Goal: Task Accomplishment & Management: Complete application form

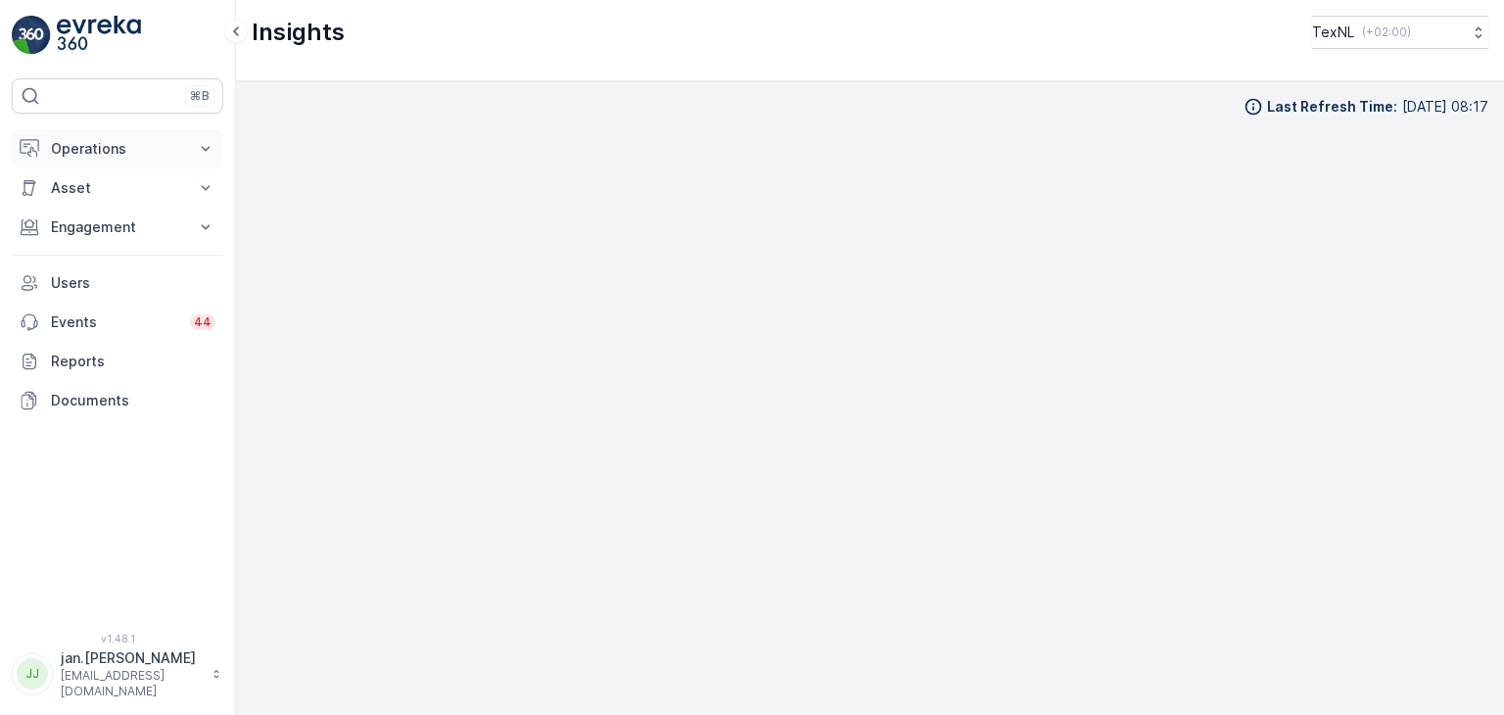
click at [120, 149] on p "Operations" at bounding box center [117, 149] width 133 height 20
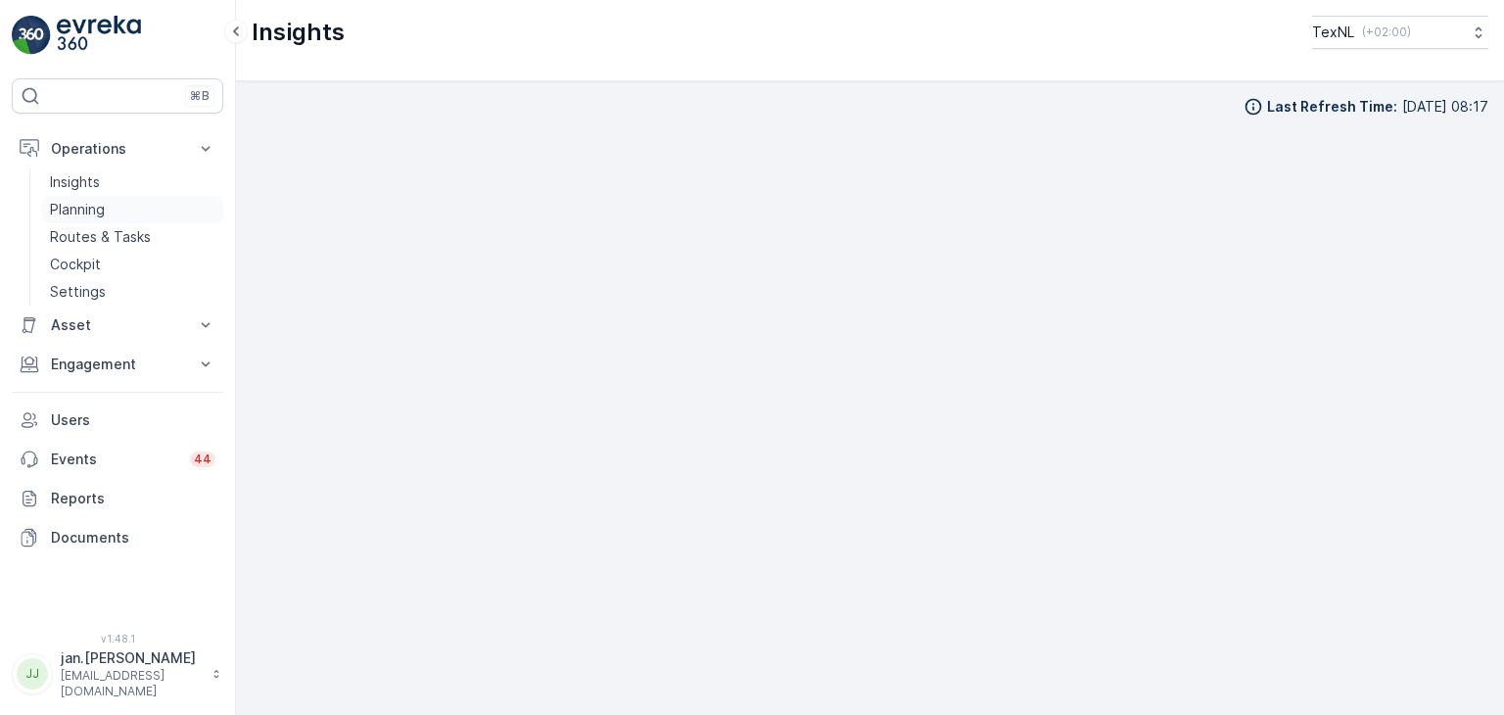
click at [86, 209] on p "Planning" at bounding box center [77, 210] width 55 height 20
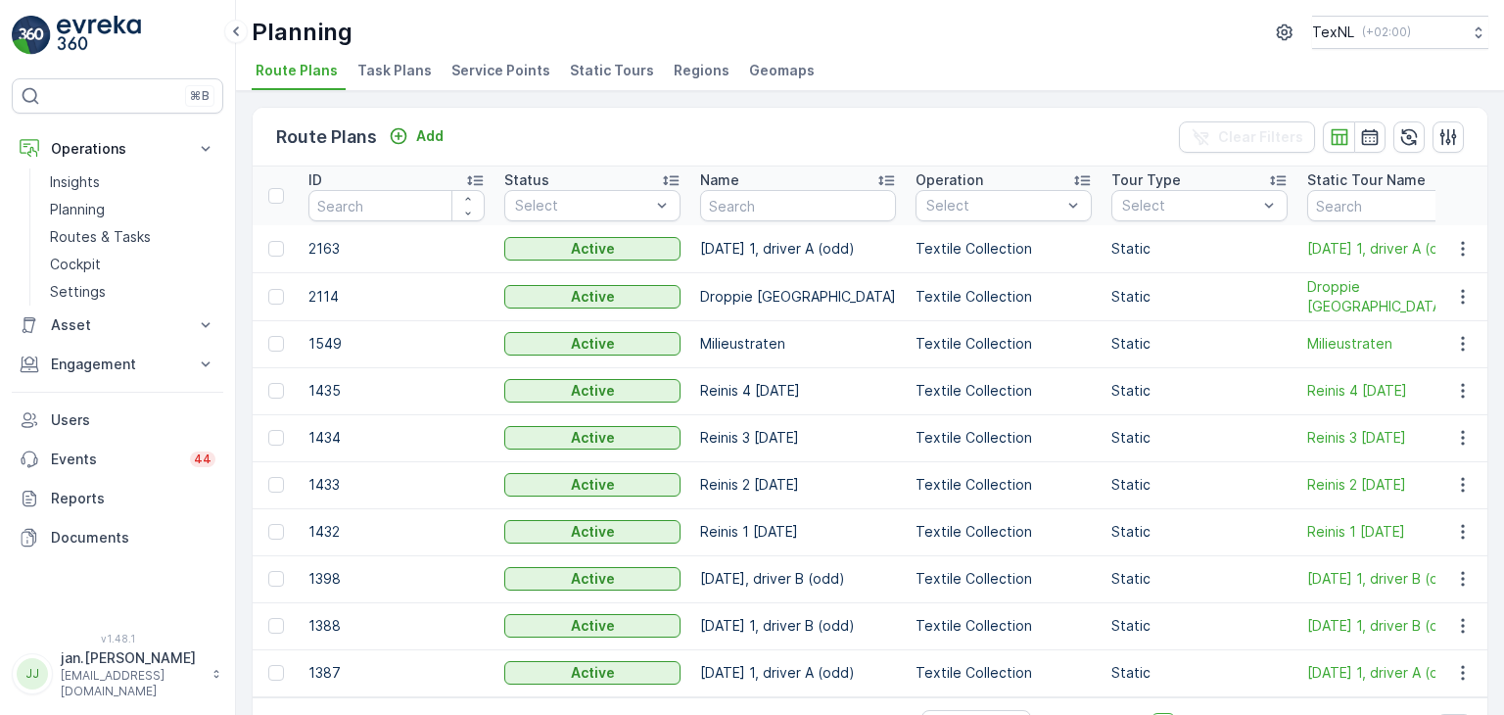
click at [493, 78] on span "Service Points" at bounding box center [500, 71] width 99 height 20
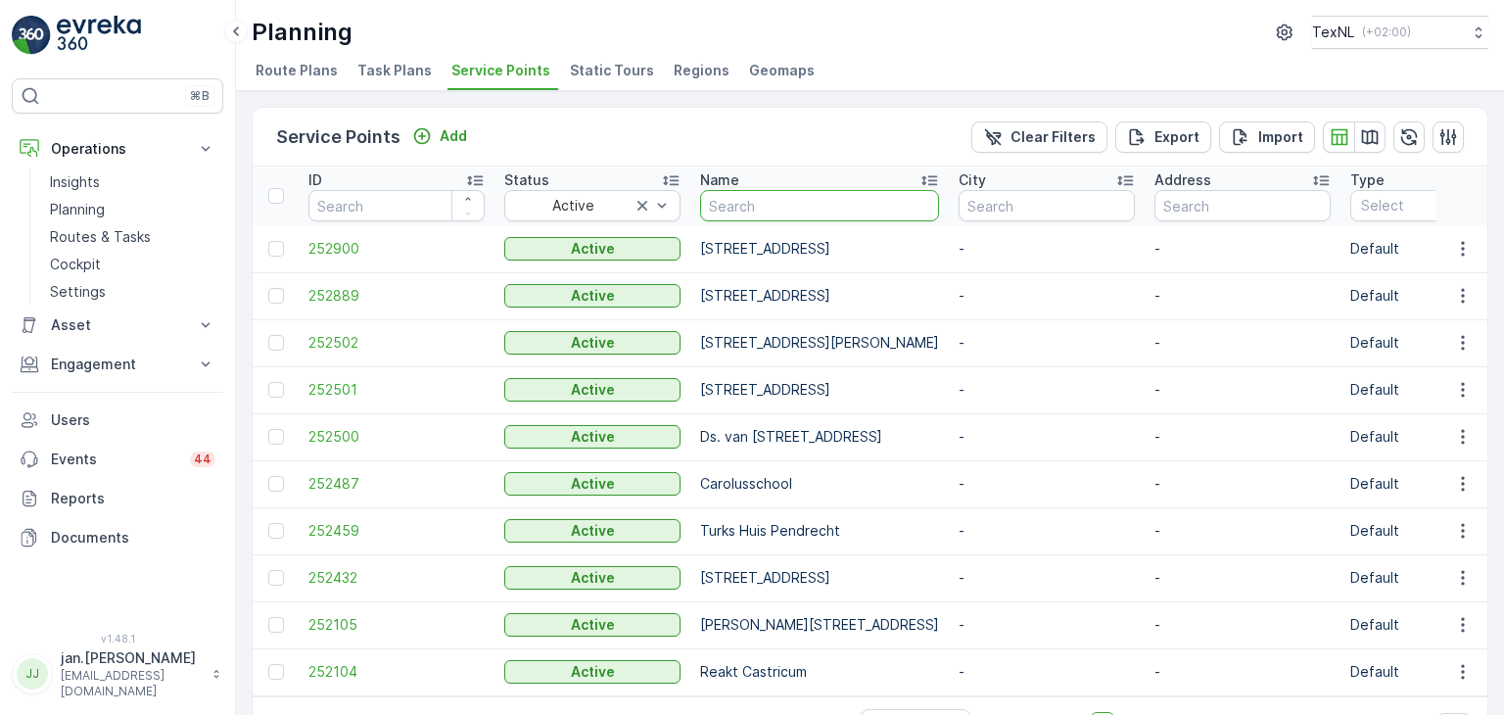
click at [769, 205] on input "text" at bounding box center [819, 205] width 239 height 31
paste input "[STREET_ADDRESS][PERSON_NAME]"
type input "[STREET_ADDRESS][PERSON_NAME]"
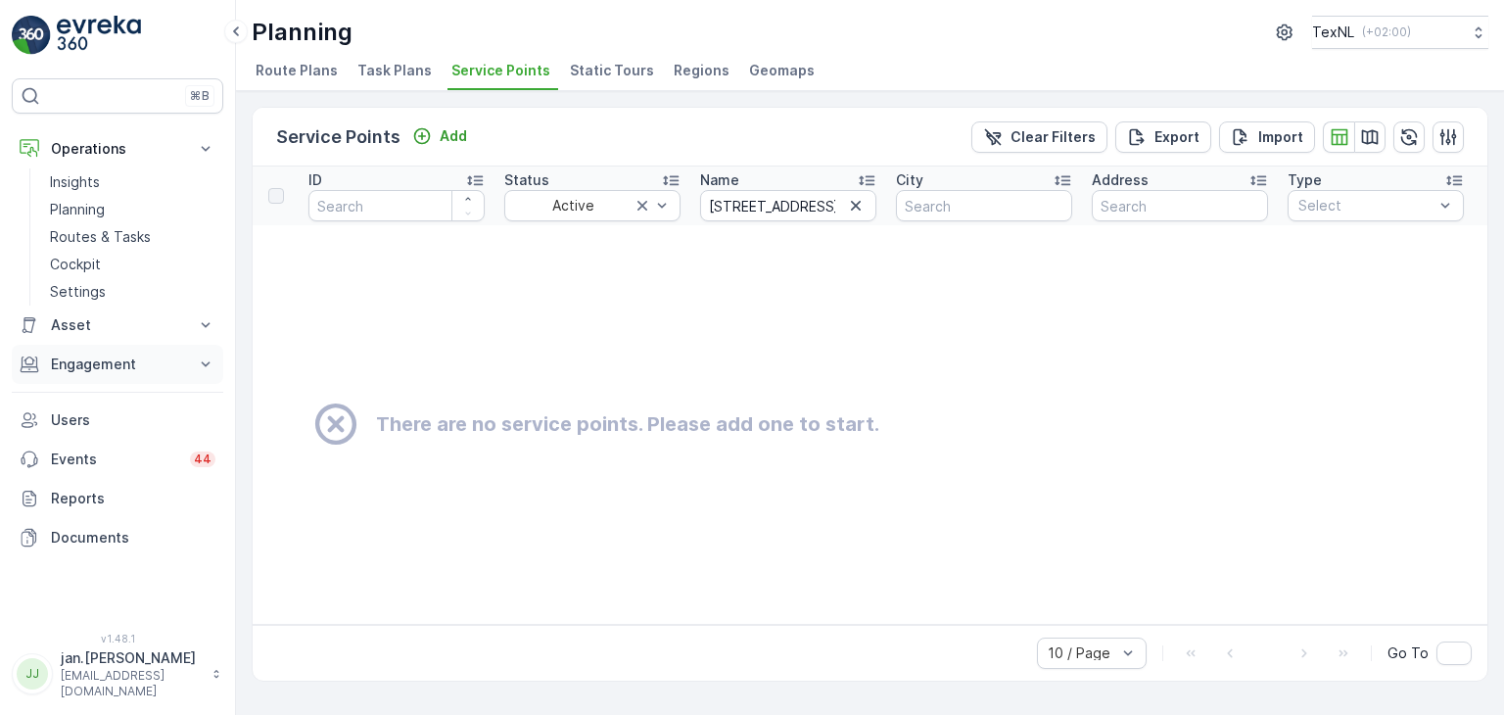
click at [108, 375] on button "Engagement" at bounding box center [117, 364] width 211 height 39
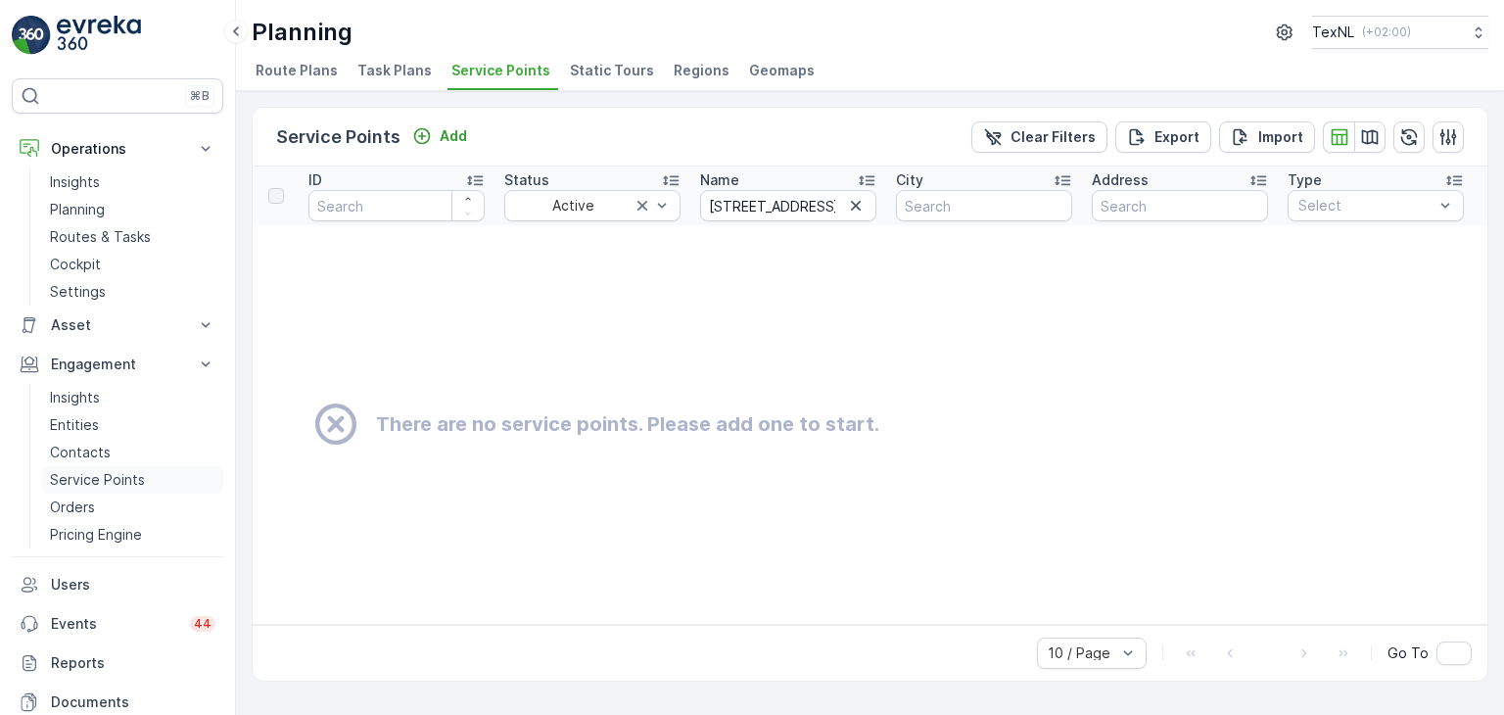
click at [110, 475] on p "Service Points" at bounding box center [97, 480] width 95 height 20
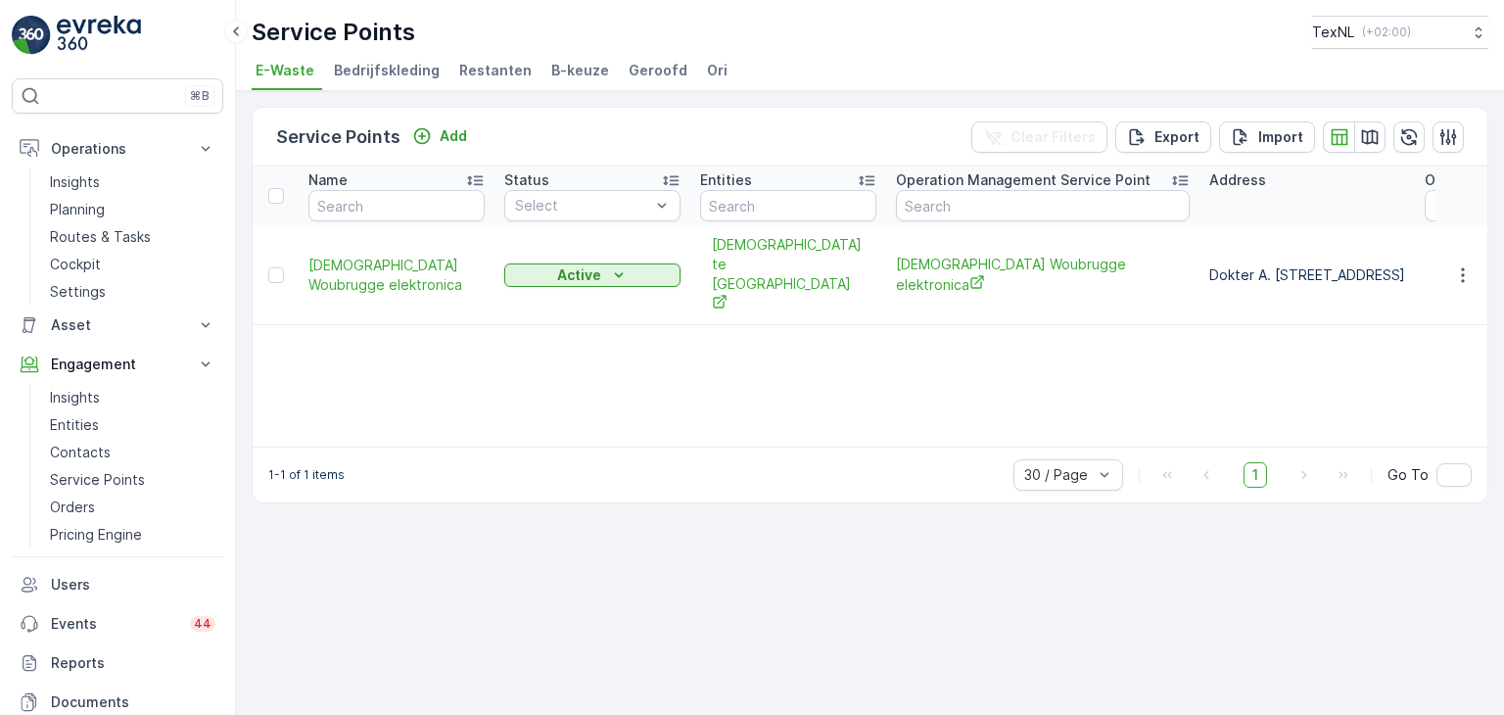
click at [707, 75] on span "Ori" at bounding box center [717, 71] width 21 height 20
click at [451, 126] on p "Add" at bounding box center [453, 136] width 27 height 20
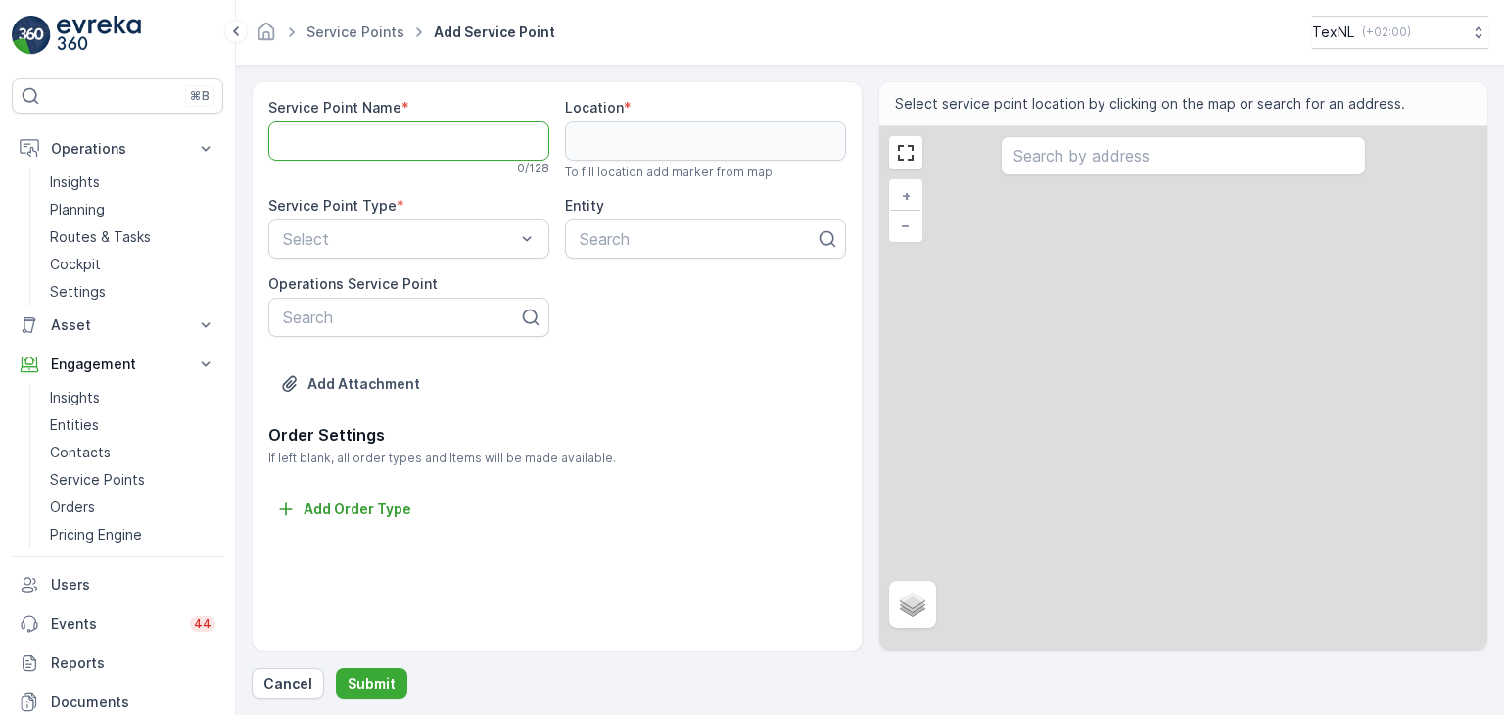
click at [384, 140] on Name "Service Point Name" at bounding box center [408, 140] width 281 height 39
paste Name "[STREET_ADDRESS][PERSON_NAME]"
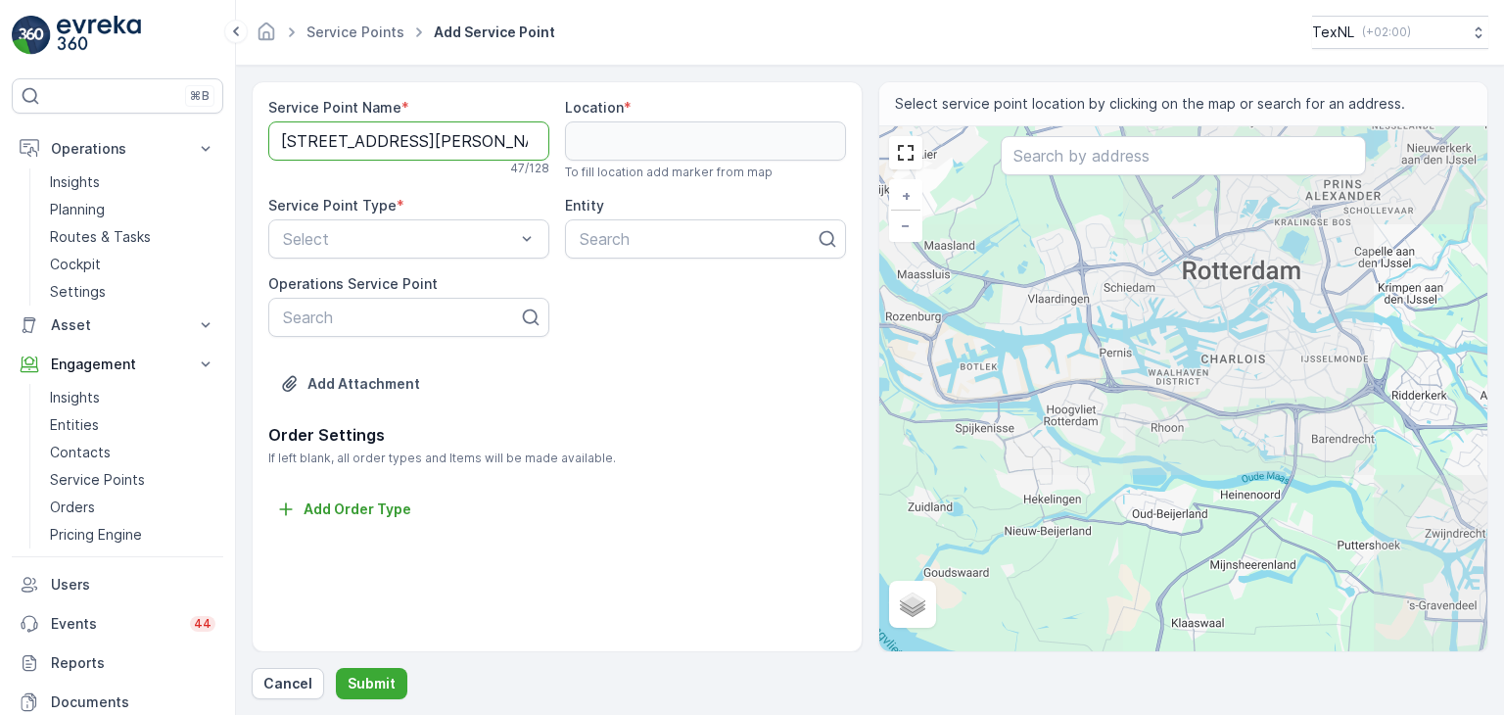
scroll to position [0, 120]
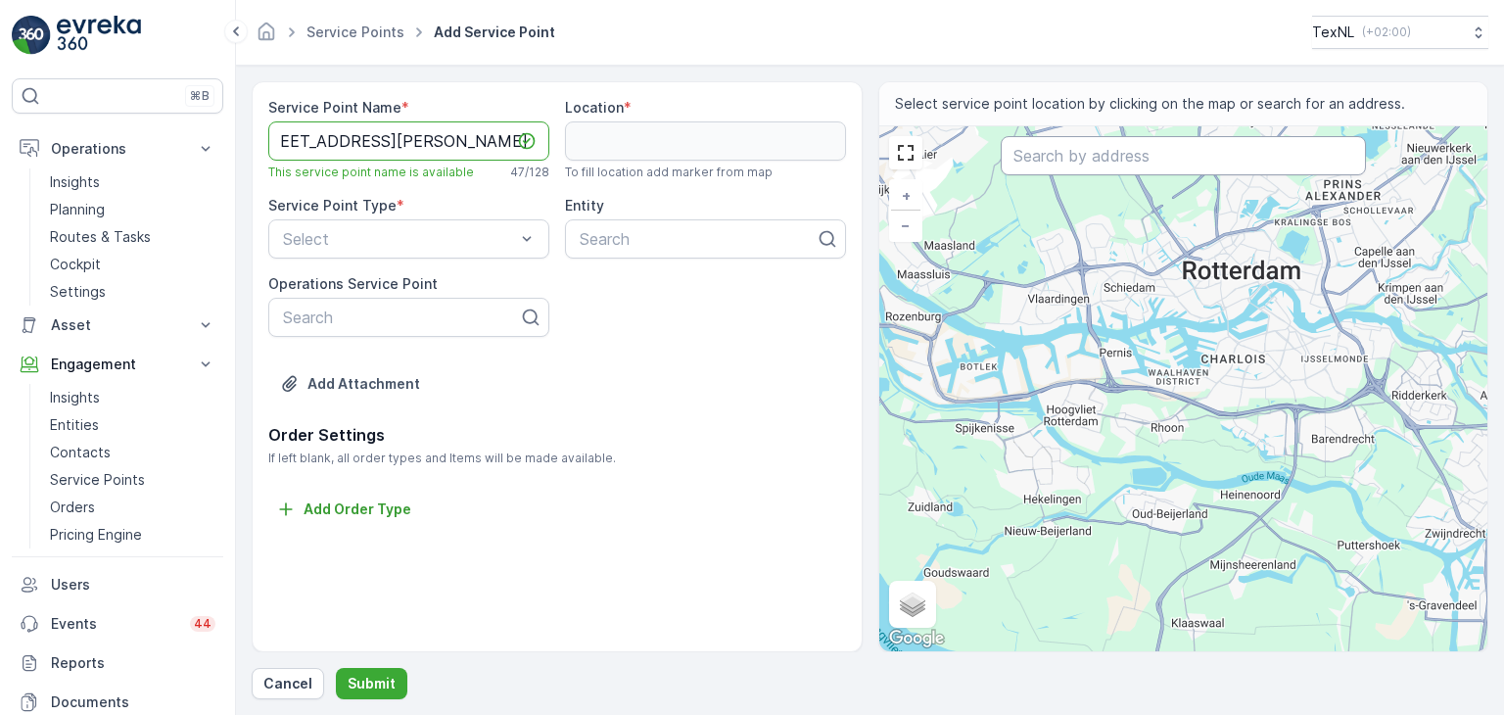
type Name "[STREET_ADDRESS][PERSON_NAME]"
click at [1052, 163] on input "text" at bounding box center [1182, 155] width 365 height 39
paste input "[STREET_ADDRESS][PERSON_NAME]"
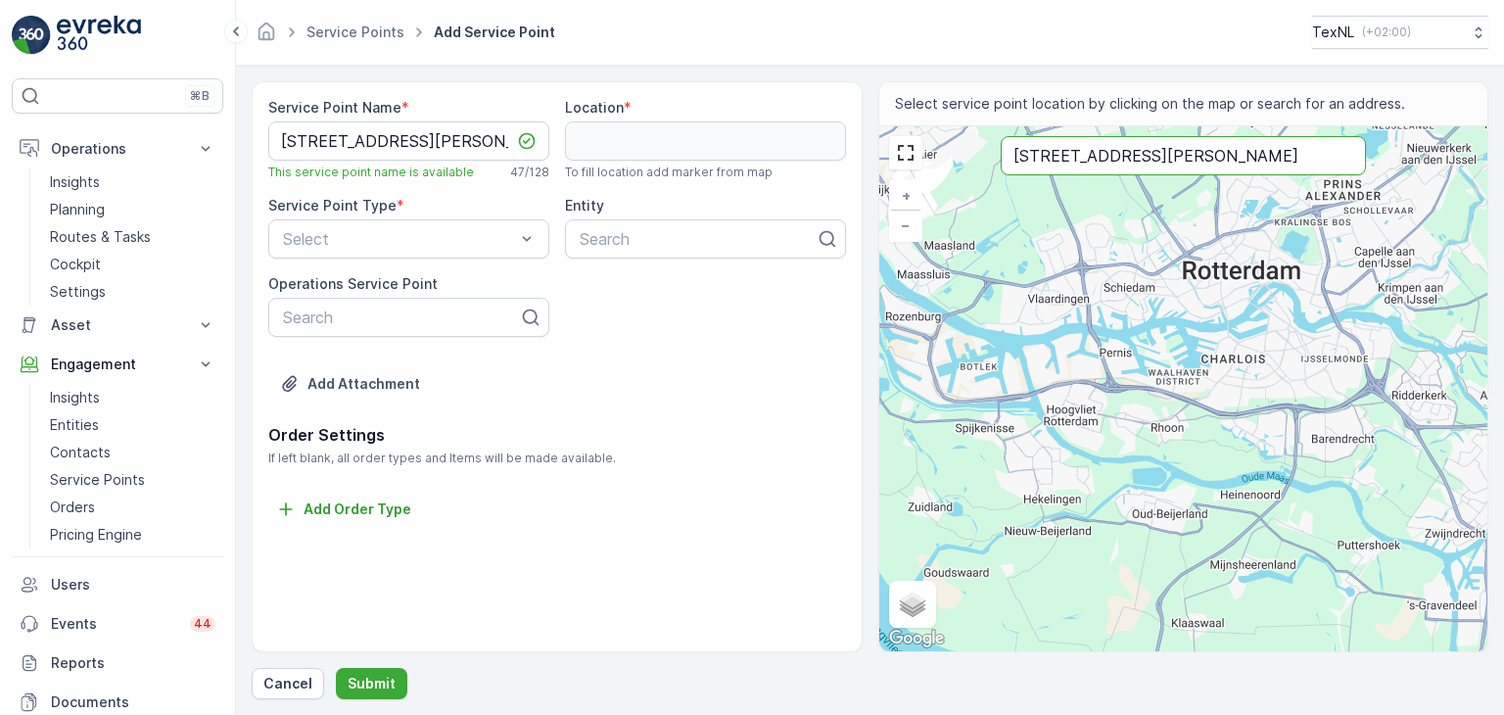
type input "[STREET_ADDRESS][PERSON_NAME]"
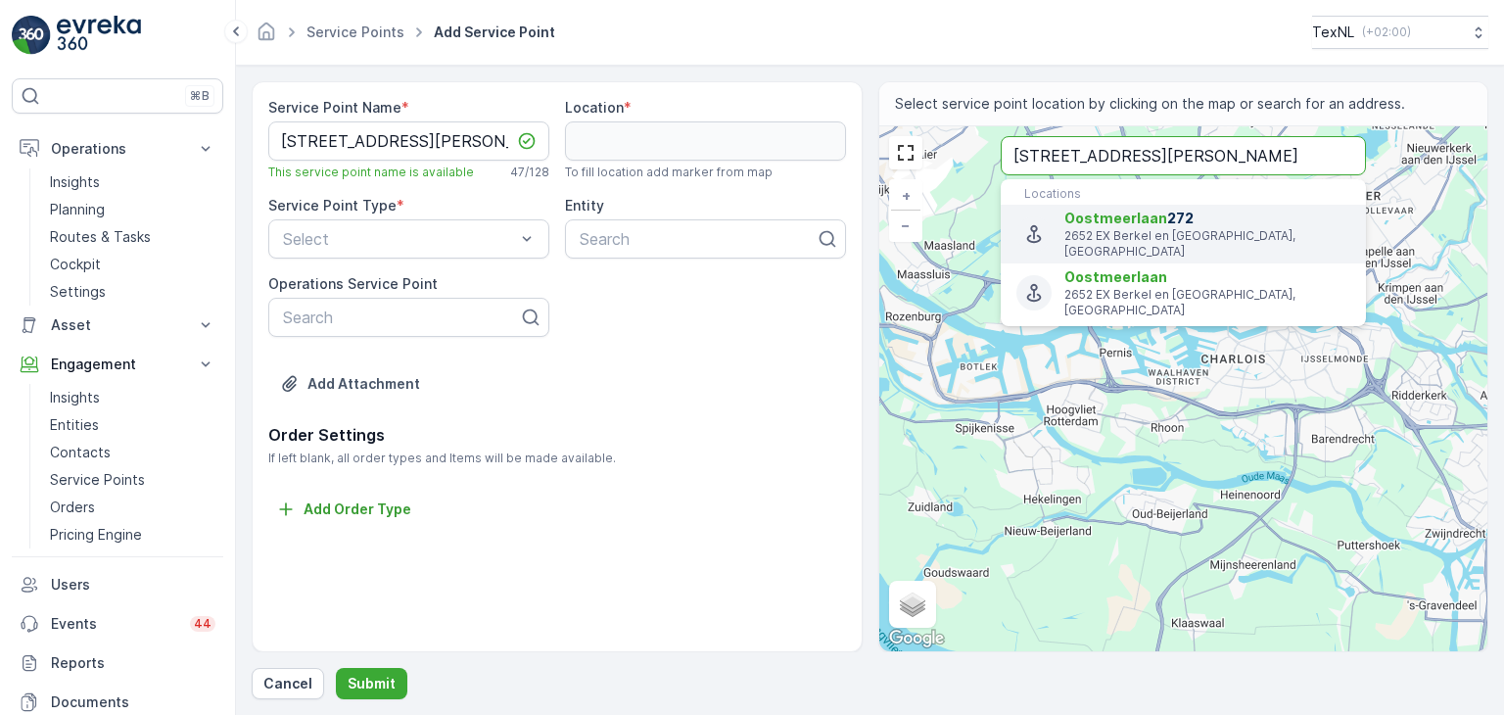
scroll to position [0, 0]
click at [1097, 209] on span "Oostmeerlaan 272" at bounding box center [1207, 219] width 286 height 20
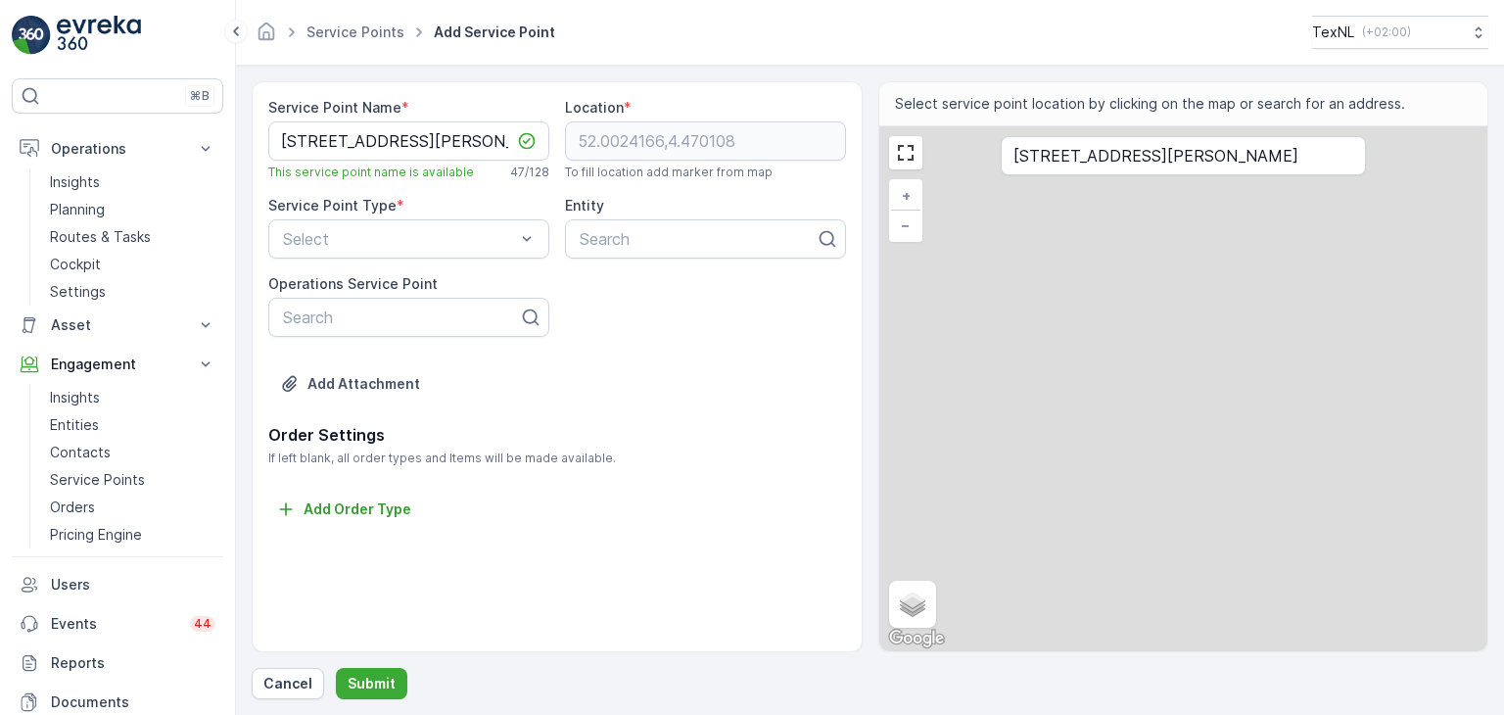
type input "52.0024166,4.470108"
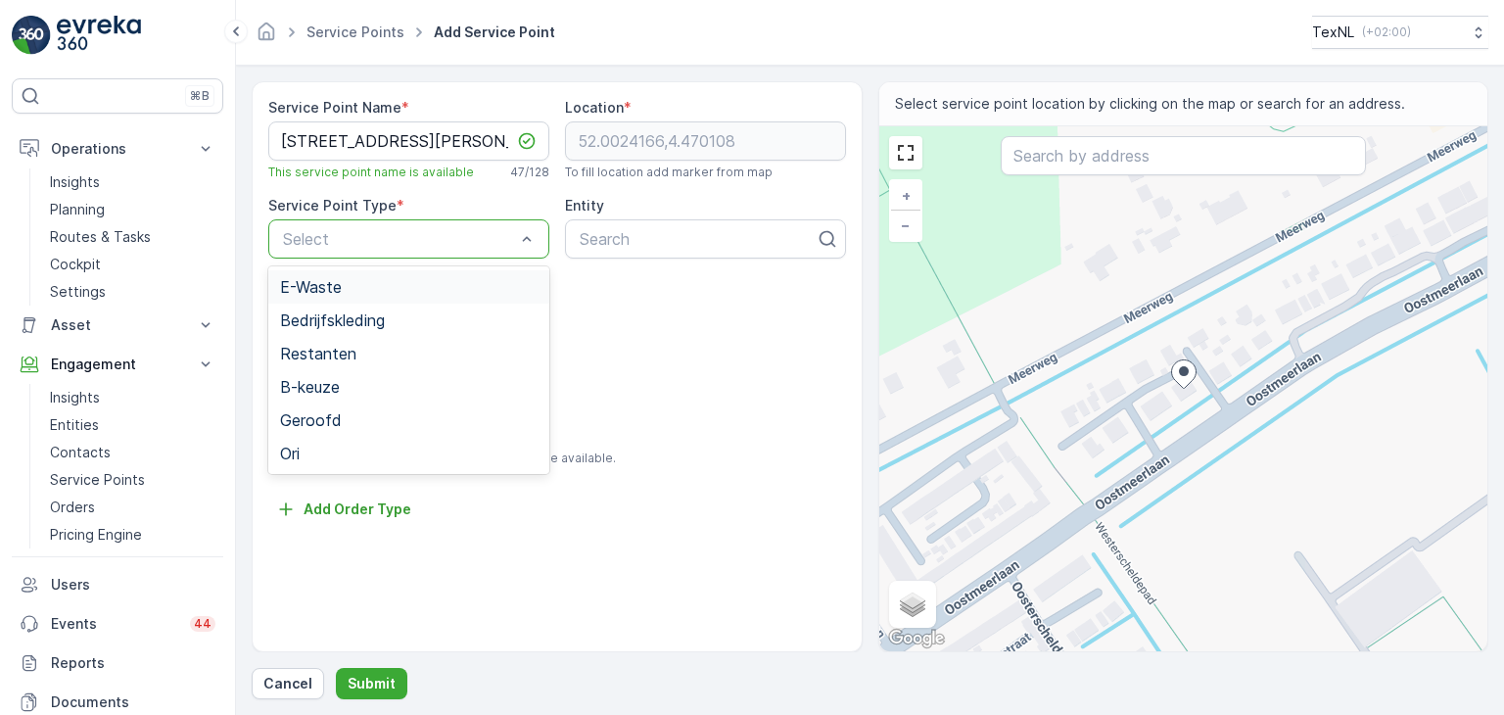
click at [384, 237] on div at bounding box center [399, 239] width 236 height 18
click at [339, 448] on div "Ori" at bounding box center [408, 453] width 257 height 18
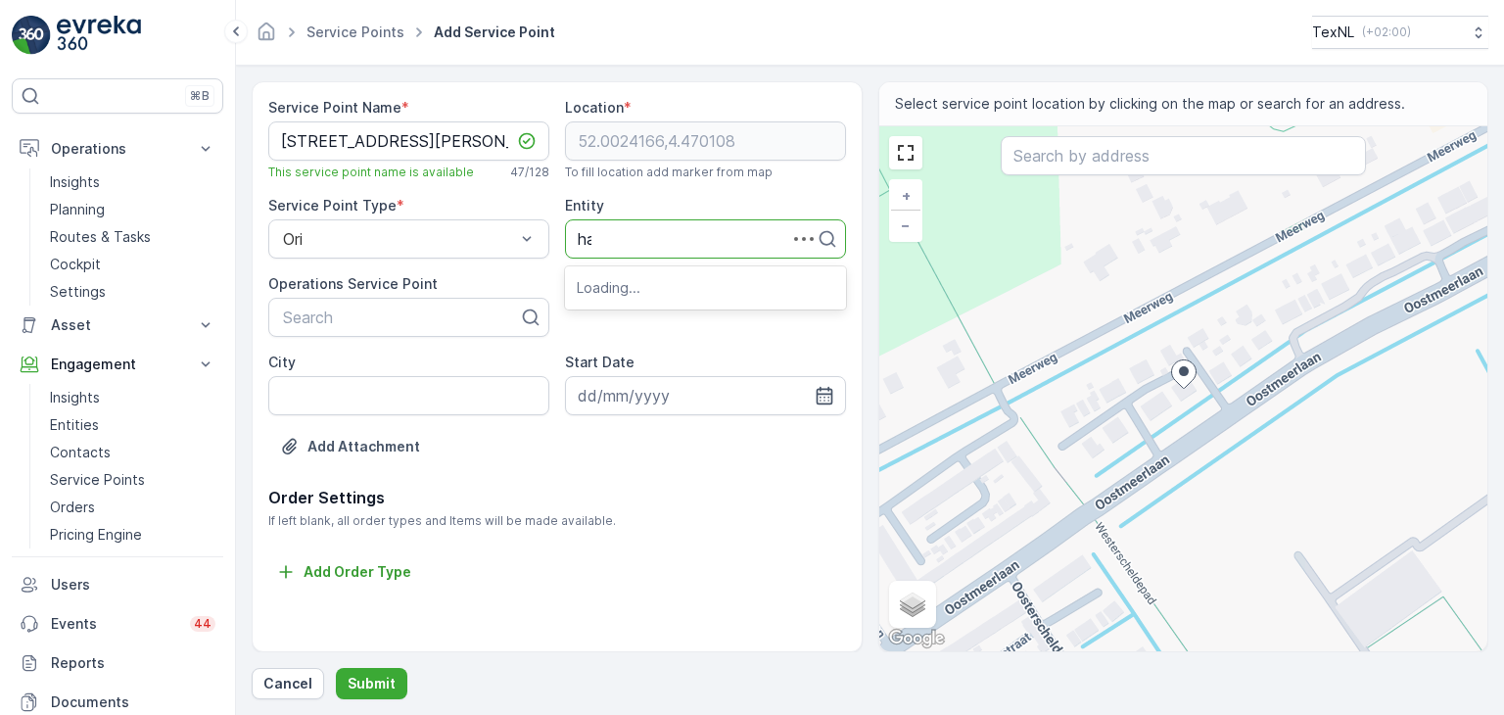
type input "hah"
click at [659, 292] on span "Lansingerland HAH" at bounding box center [646, 287] width 138 height 18
click at [378, 678] on p "Submit" at bounding box center [372, 684] width 48 height 20
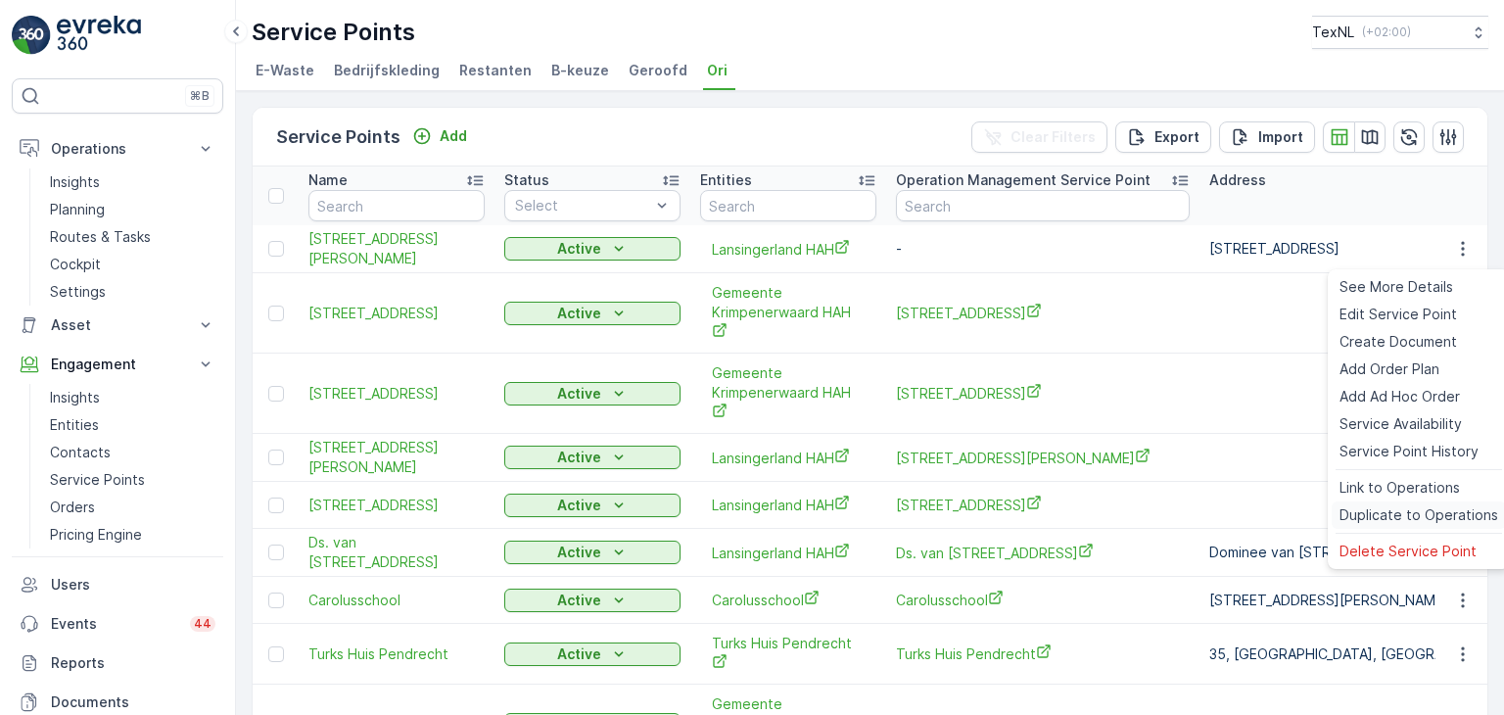
click at [1419, 513] on span "Duplicate to Operations" at bounding box center [1418, 515] width 159 height 20
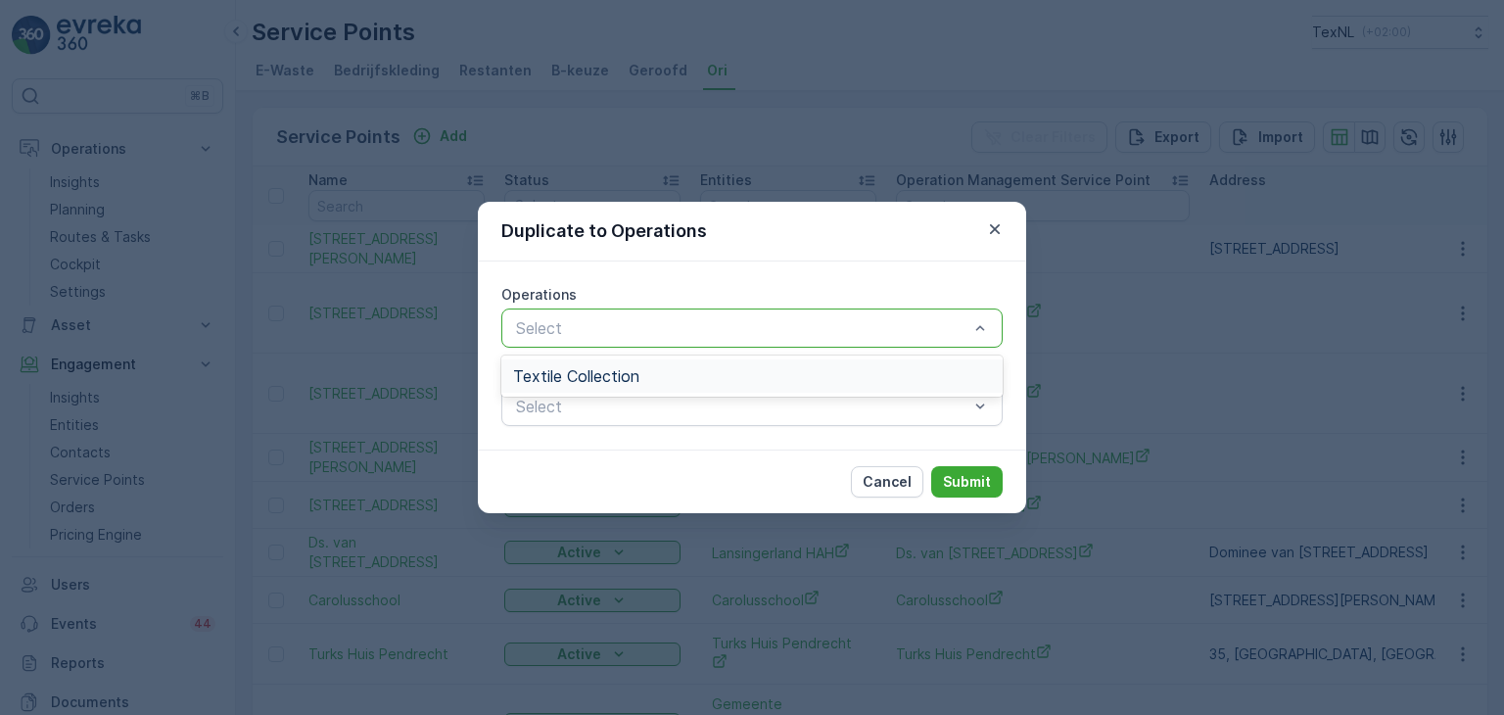
click at [818, 330] on div at bounding box center [742, 328] width 456 height 18
click at [683, 371] on div "Textile Collection" at bounding box center [752, 376] width 478 height 18
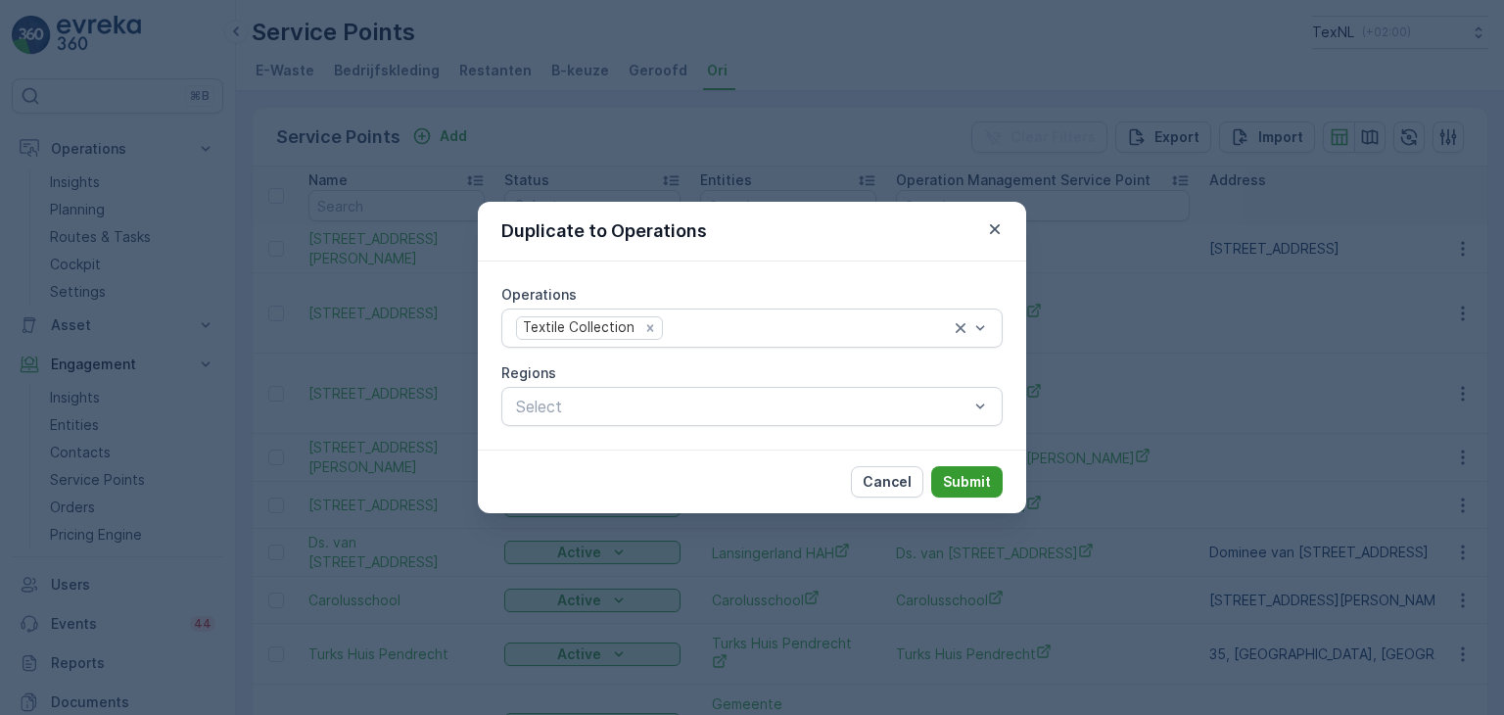
click at [964, 479] on p "Submit" at bounding box center [967, 482] width 48 height 20
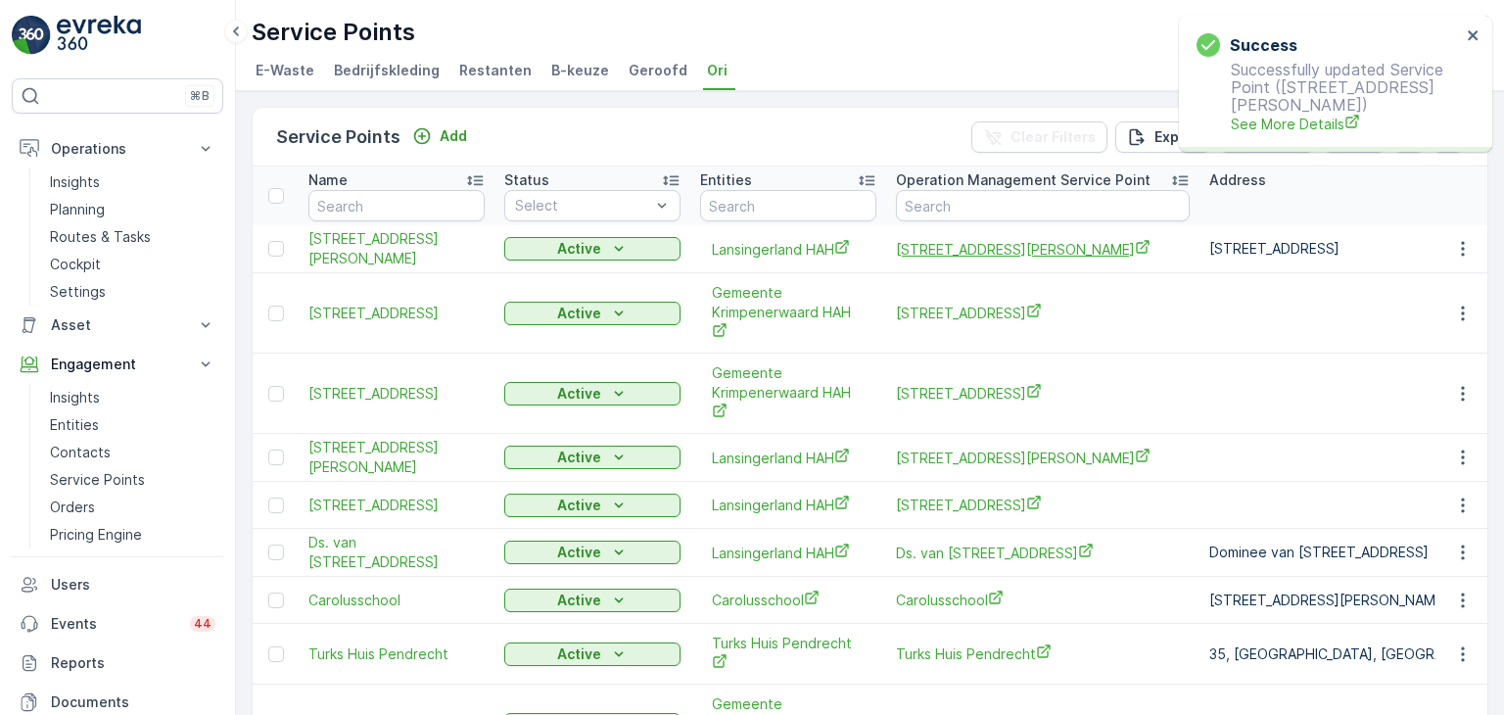
click at [948, 251] on span "[STREET_ADDRESS][PERSON_NAME]" at bounding box center [1043, 249] width 294 height 21
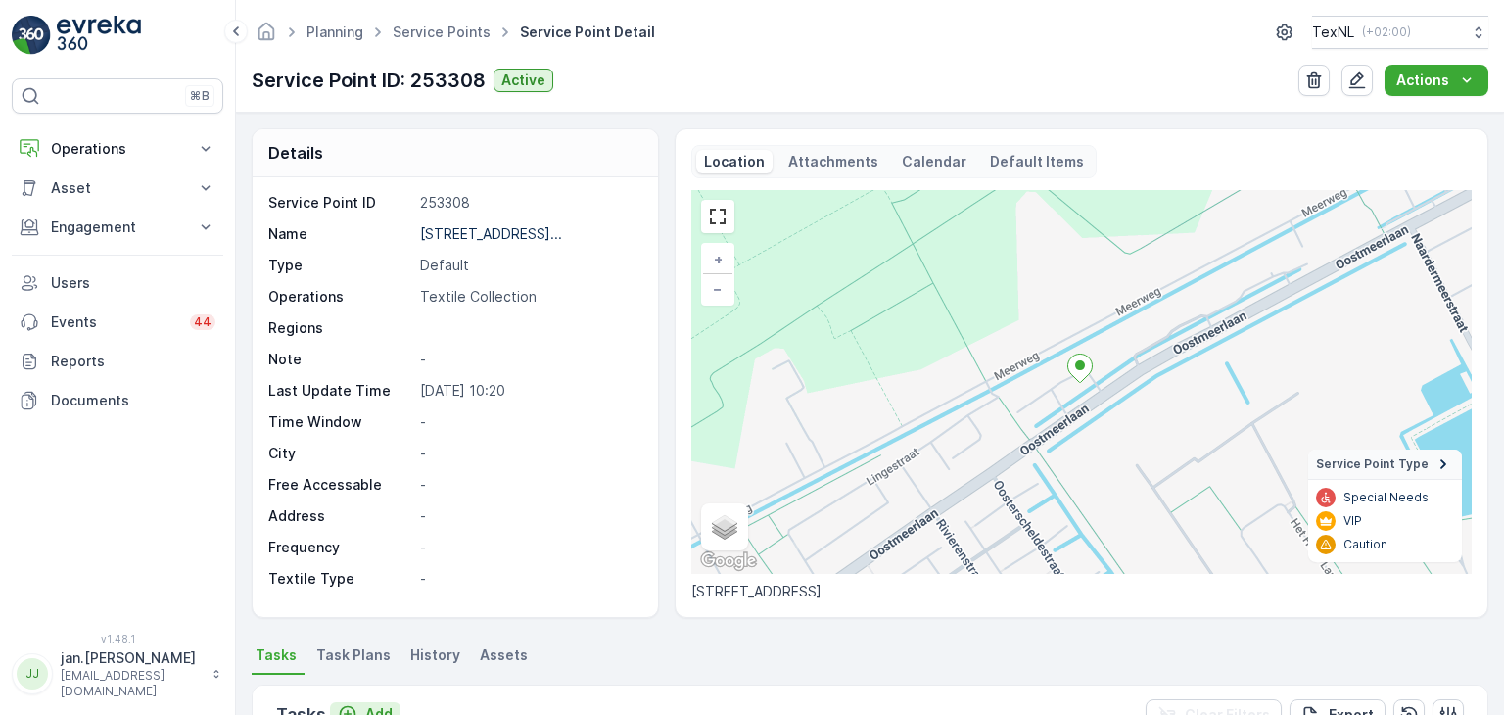
click at [360, 704] on div "Add" at bounding box center [365, 714] width 55 height 20
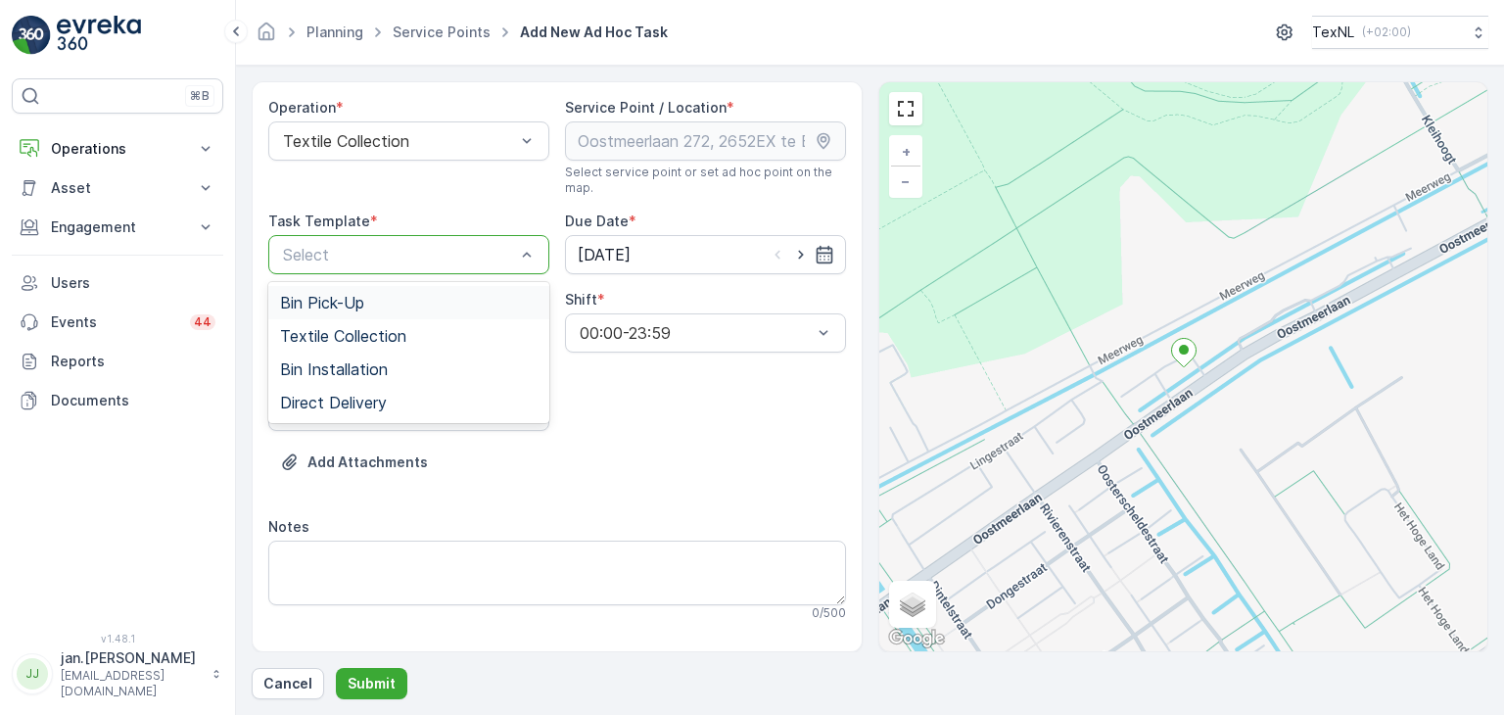
click at [392, 252] on div at bounding box center [399, 255] width 236 height 18
click at [402, 338] on span "Textile Collection" at bounding box center [343, 336] width 126 height 18
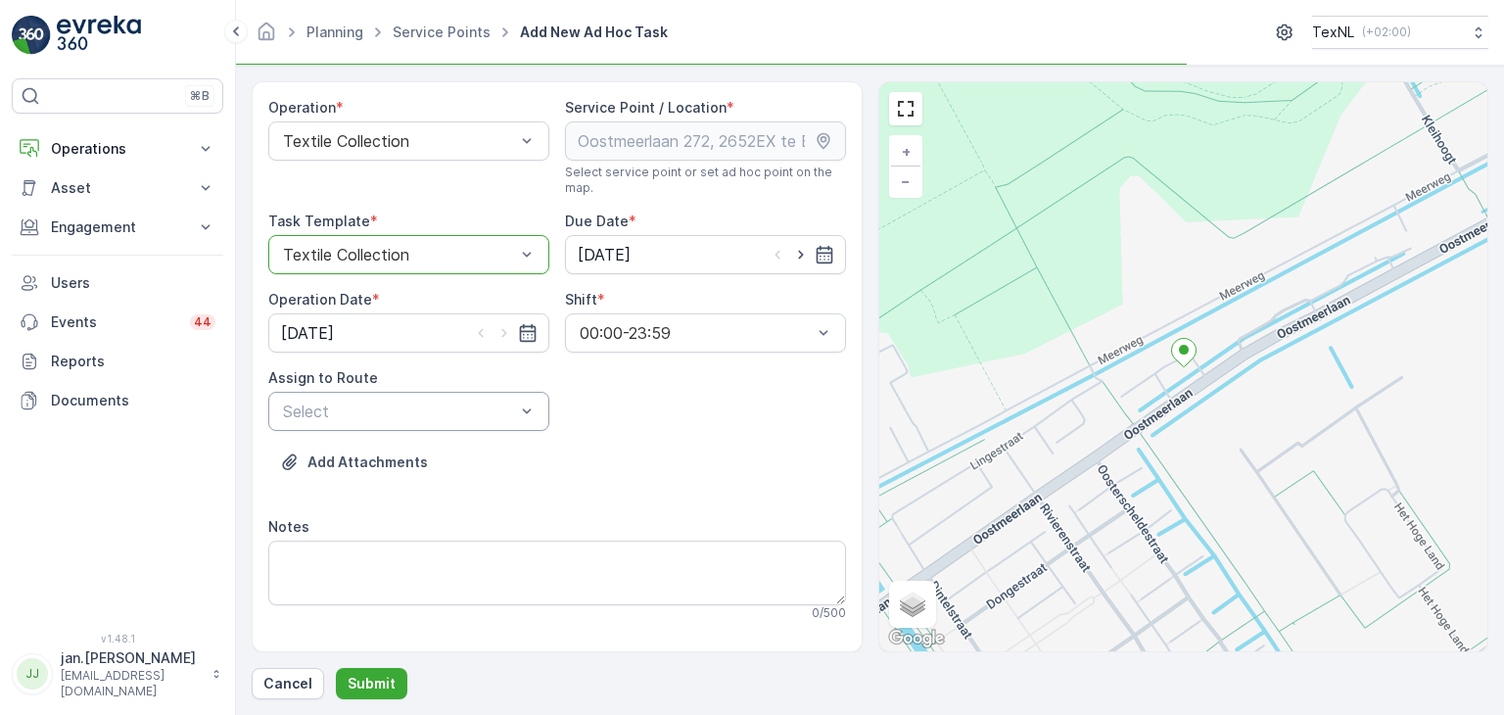
click at [475, 415] on div at bounding box center [399, 411] width 236 height 18
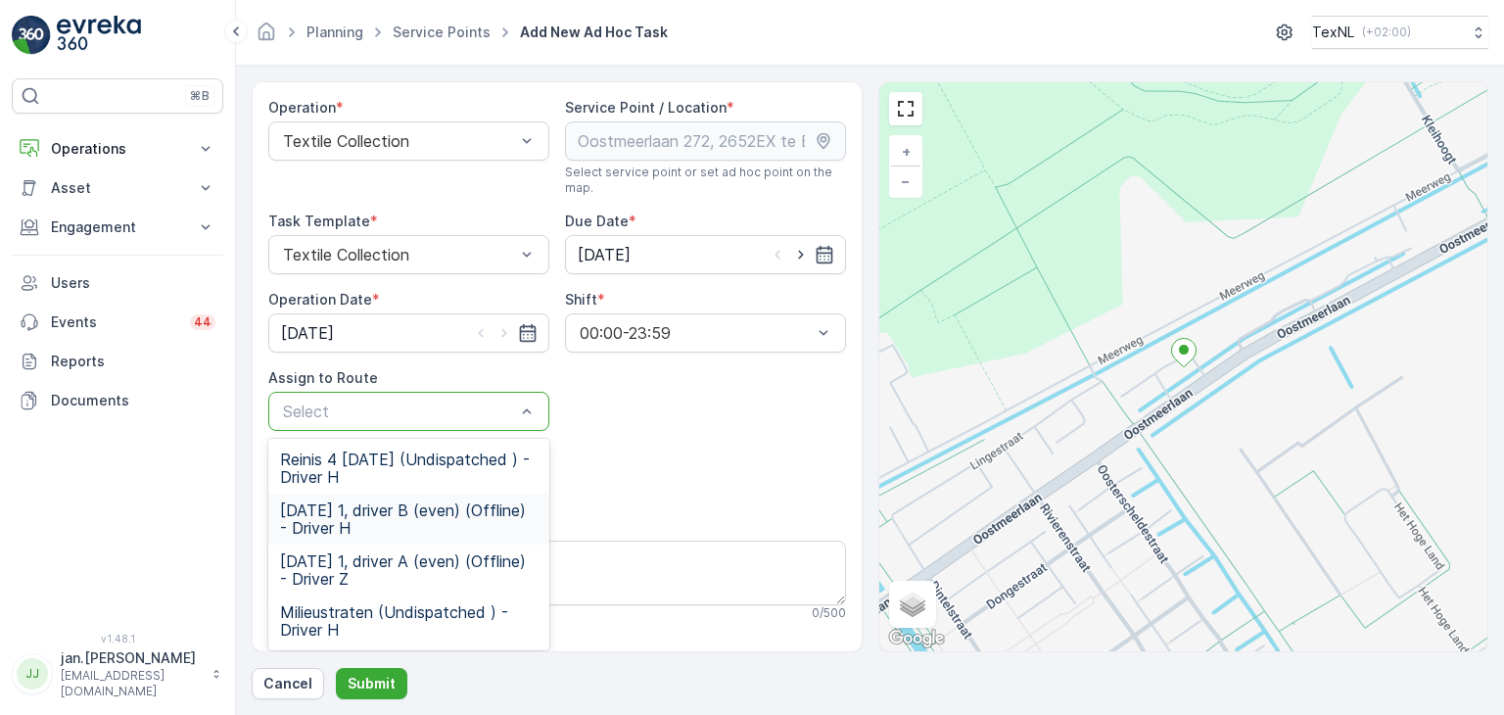
click at [332, 517] on span "[DATE] 1, driver B (even) (Offline) - Driver H" at bounding box center [408, 518] width 257 height 35
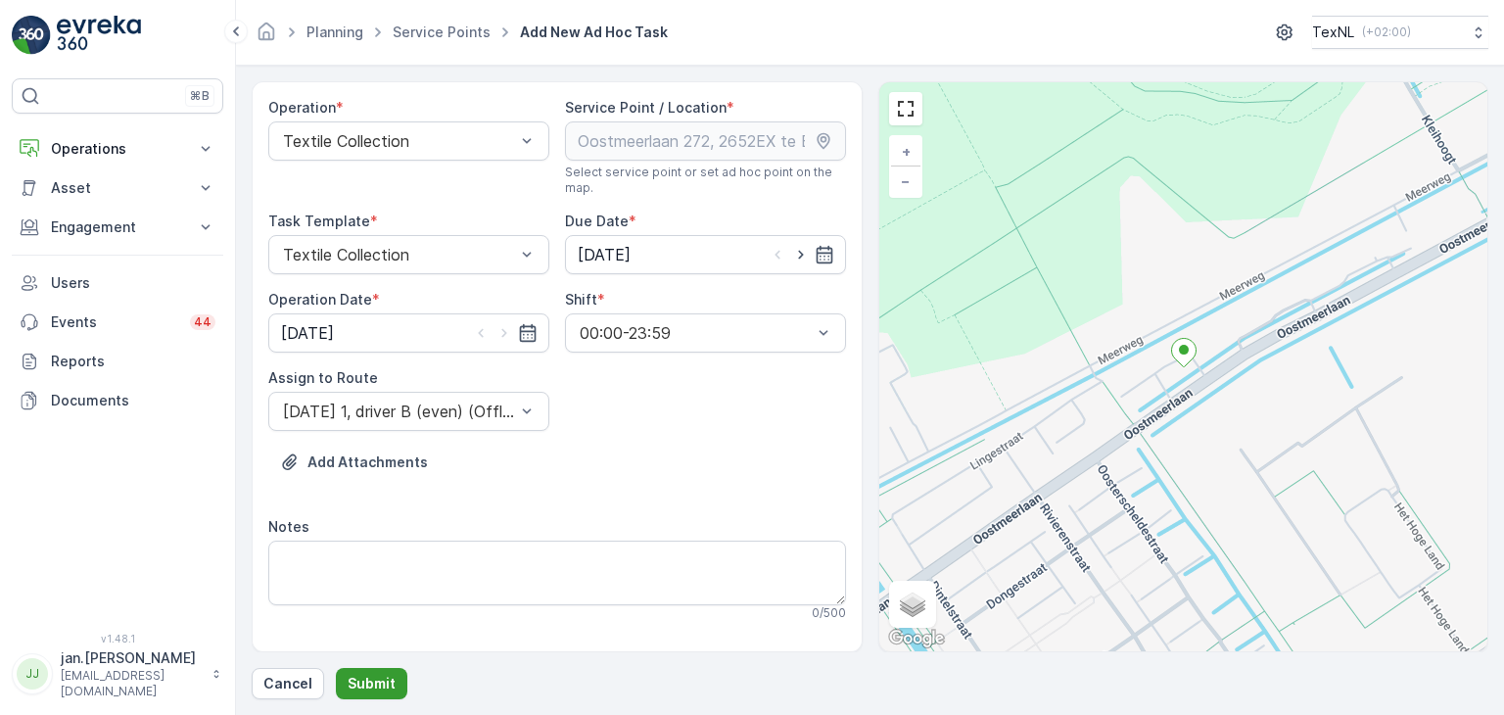
click at [373, 680] on p "Submit" at bounding box center [372, 684] width 48 height 20
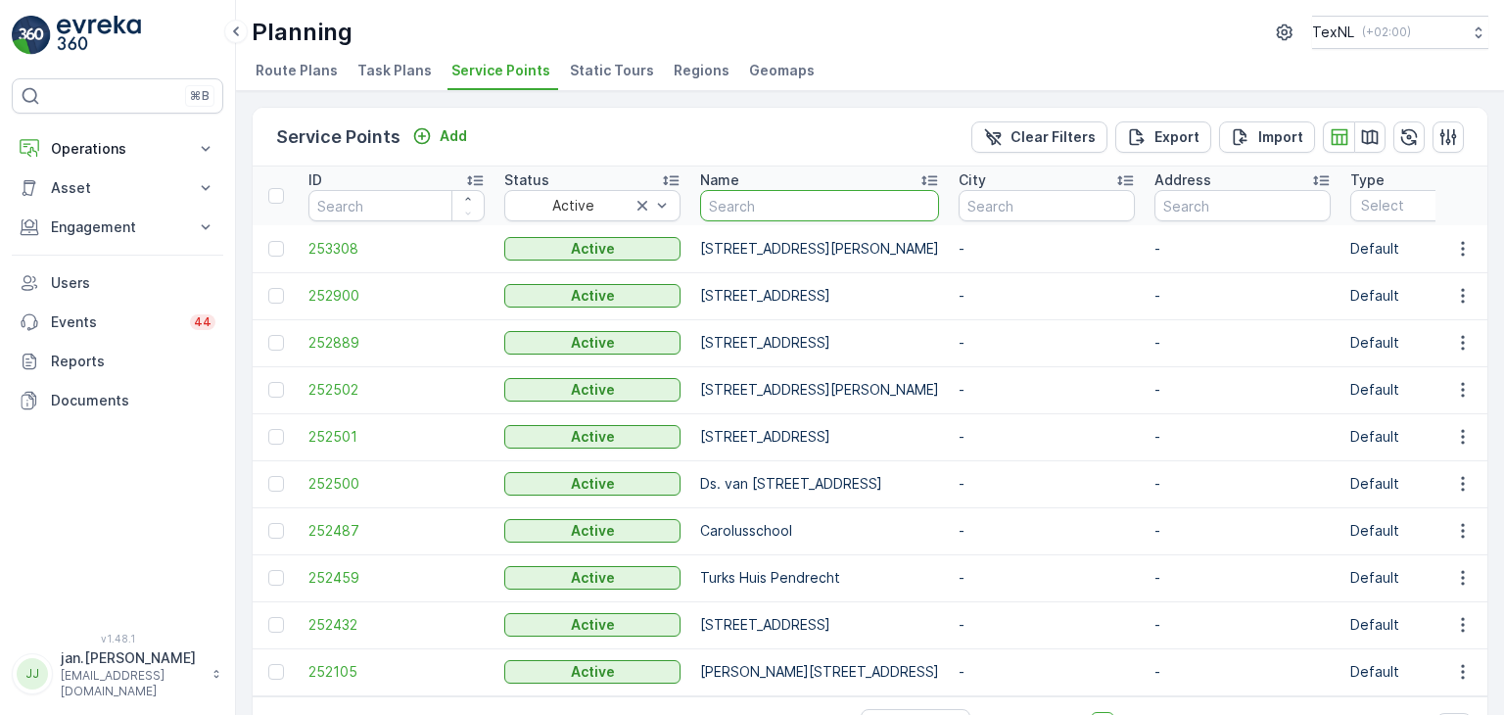
click at [726, 201] on input "text" at bounding box center [819, 205] width 239 height 31
type input "reige"
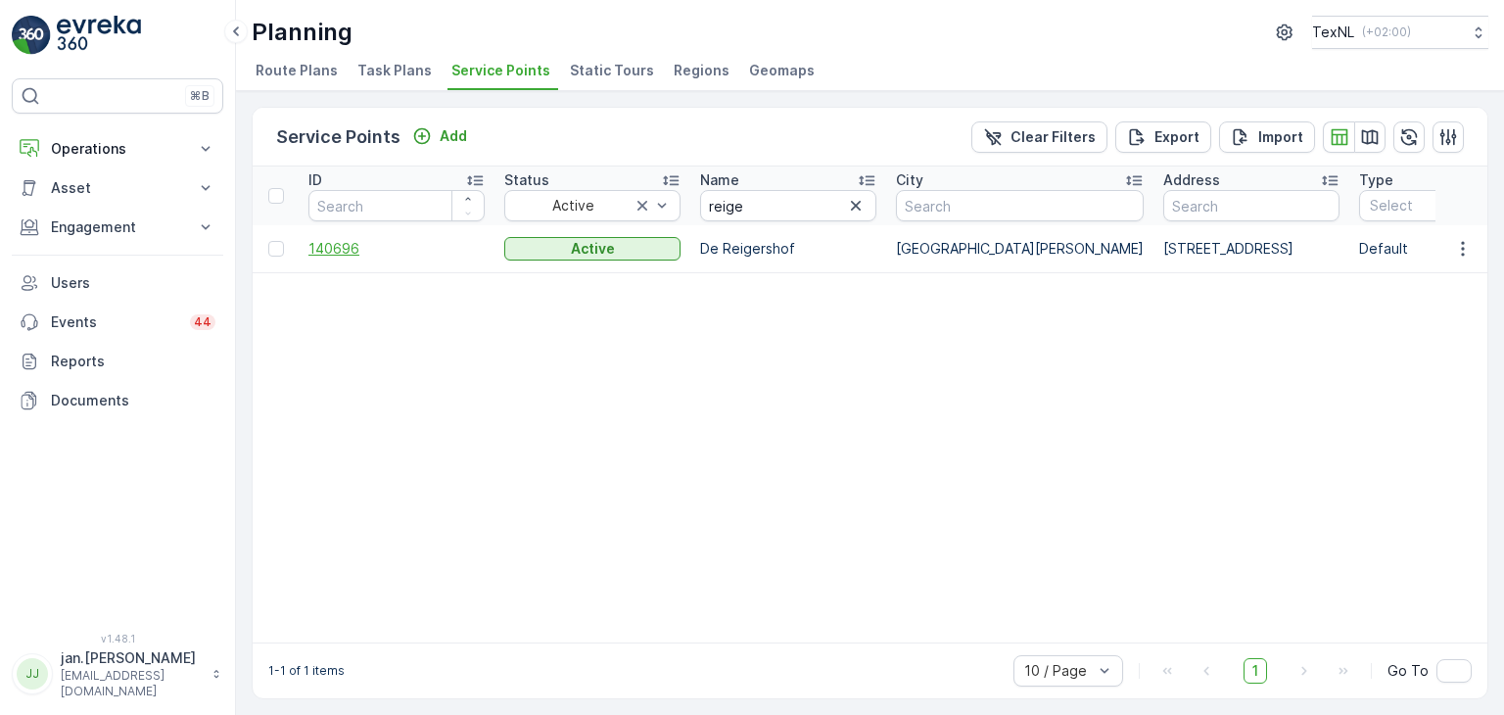
click at [347, 247] on span "140696" at bounding box center [396, 249] width 176 height 20
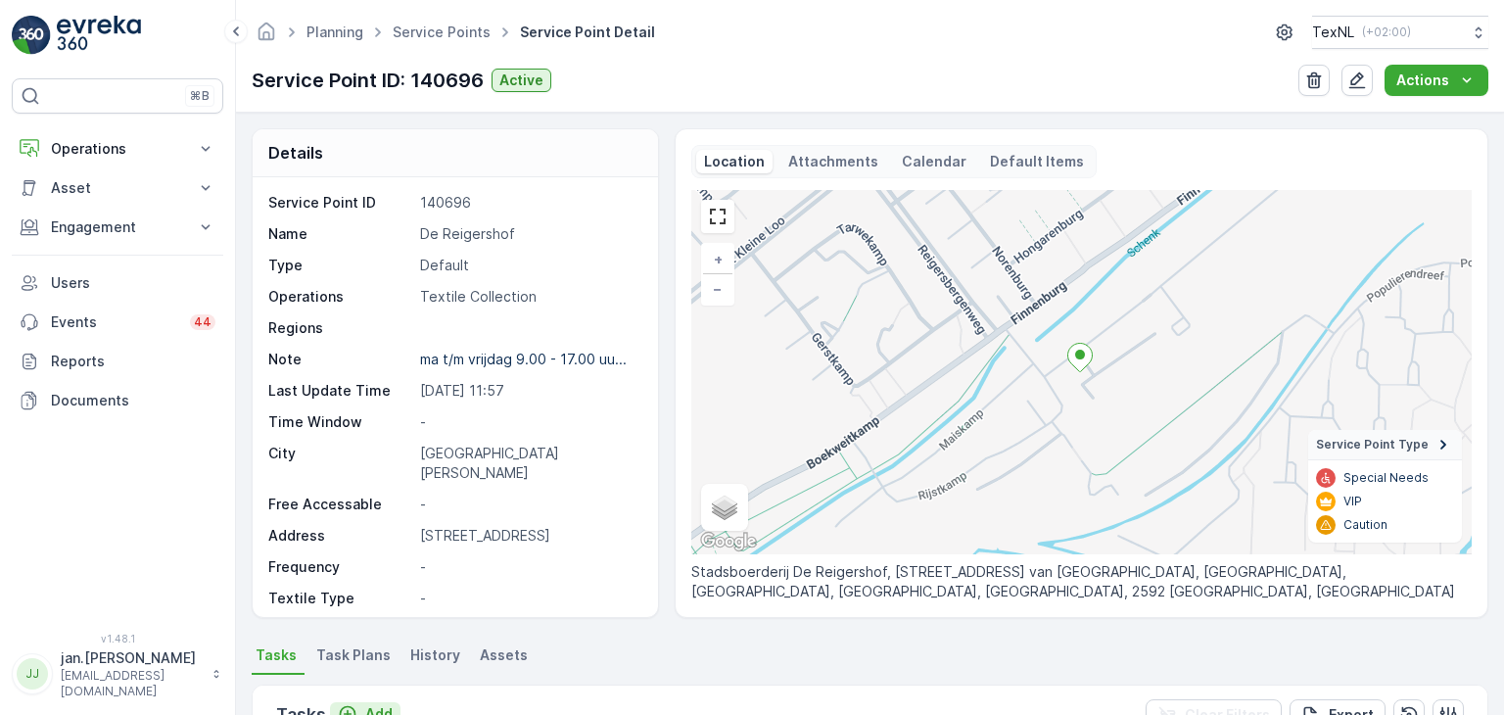
click at [380, 705] on p "Add" at bounding box center [378, 714] width 27 height 20
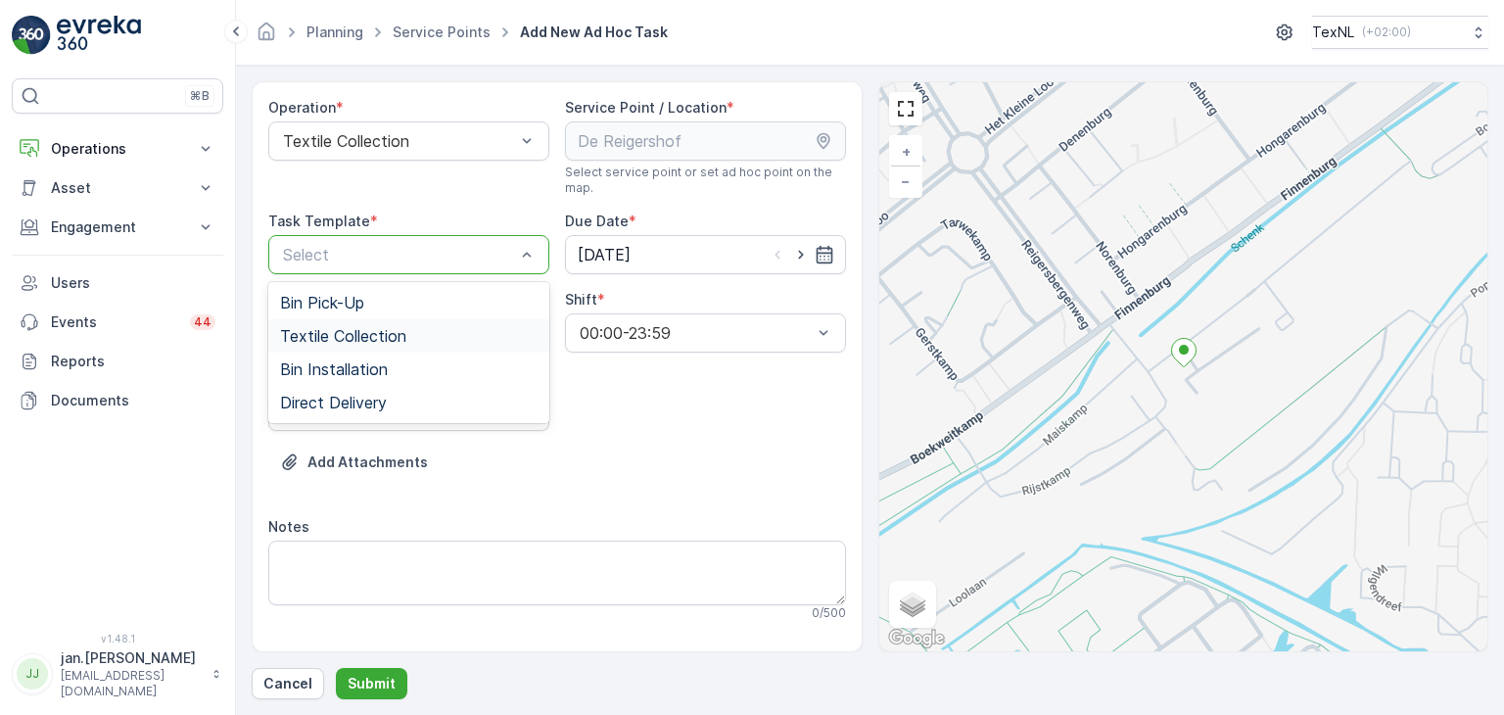
click at [371, 331] on span "Textile Collection" at bounding box center [343, 336] width 126 height 18
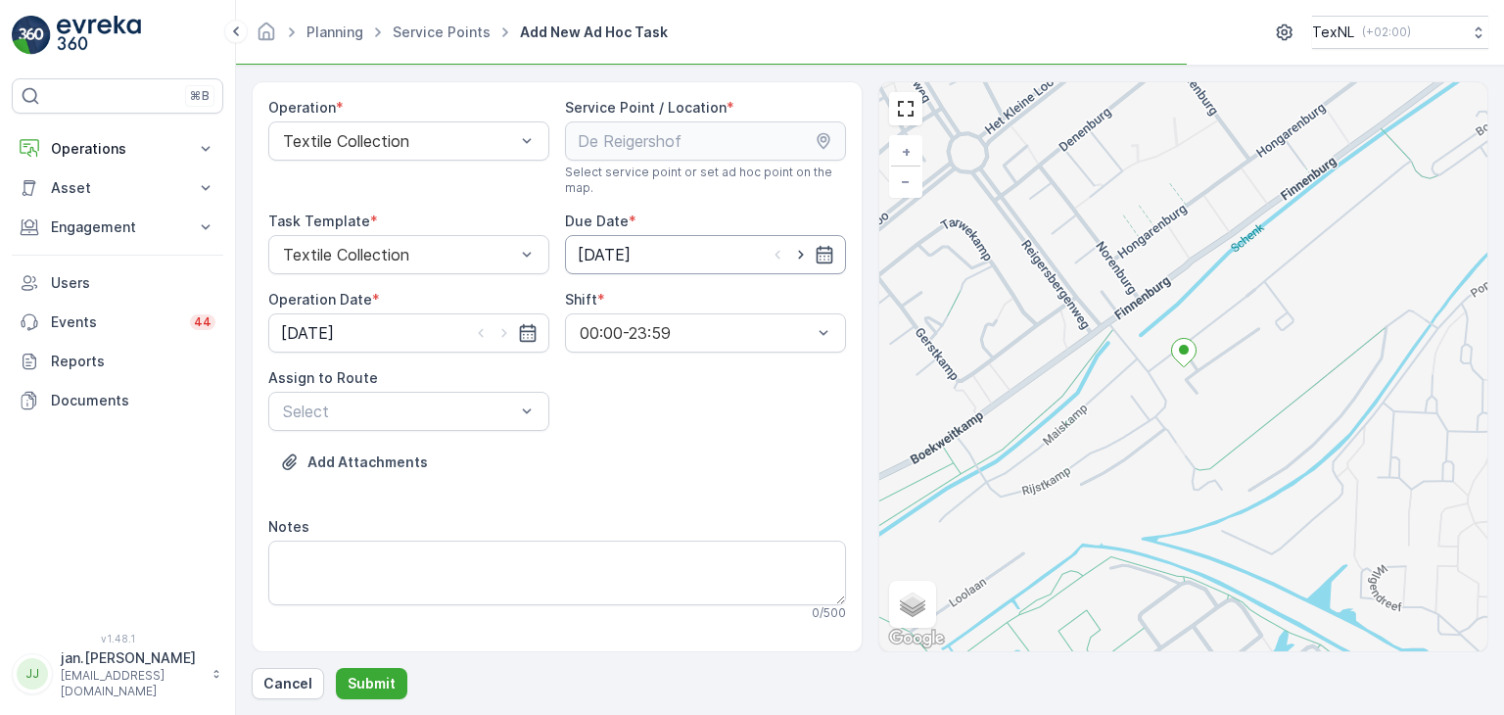
click at [636, 255] on input "[DATE]" at bounding box center [705, 254] width 281 height 39
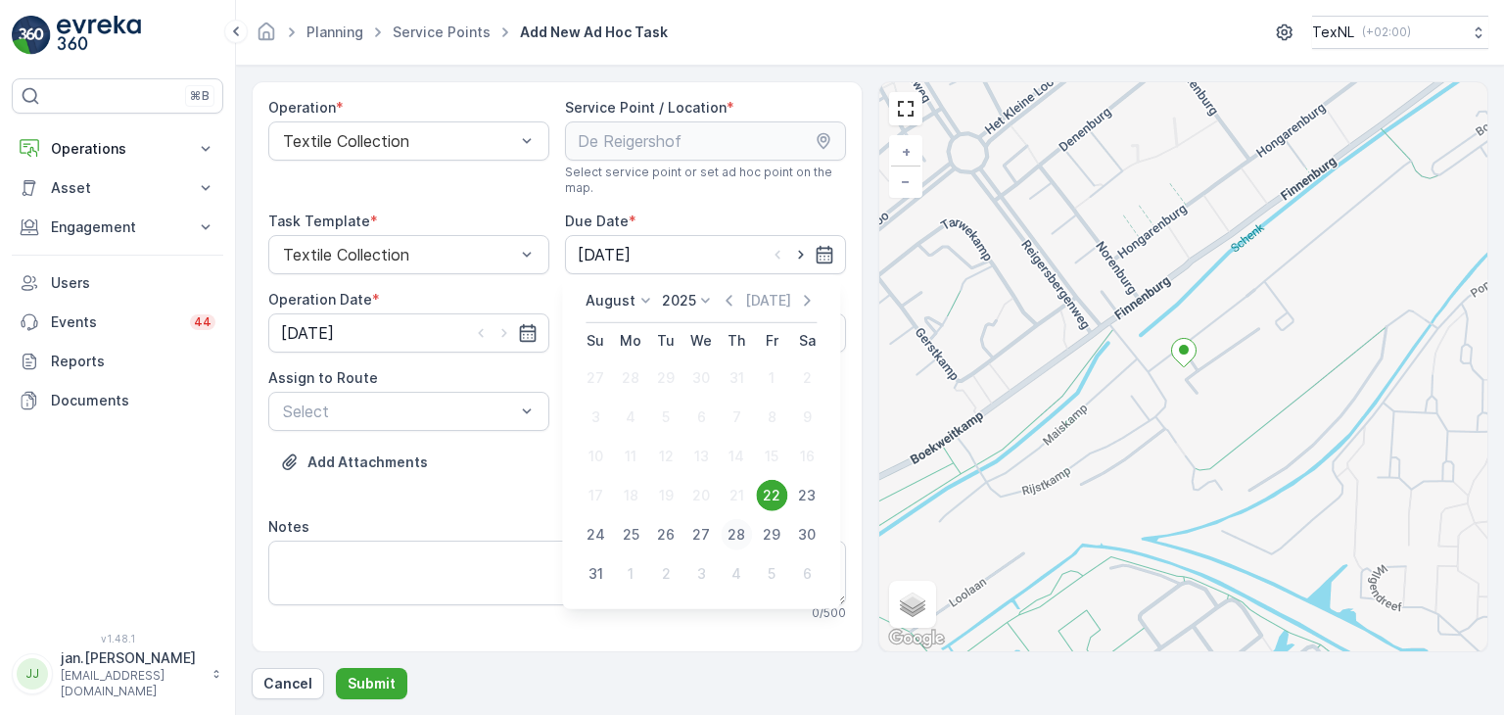
click at [732, 536] on div "28" at bounding box center [735, 534] width 31 height 31
type input "[DATE]"
click at [349, 333] on input "[DATE]" at bounding box center [408, 332] width 281 height 39
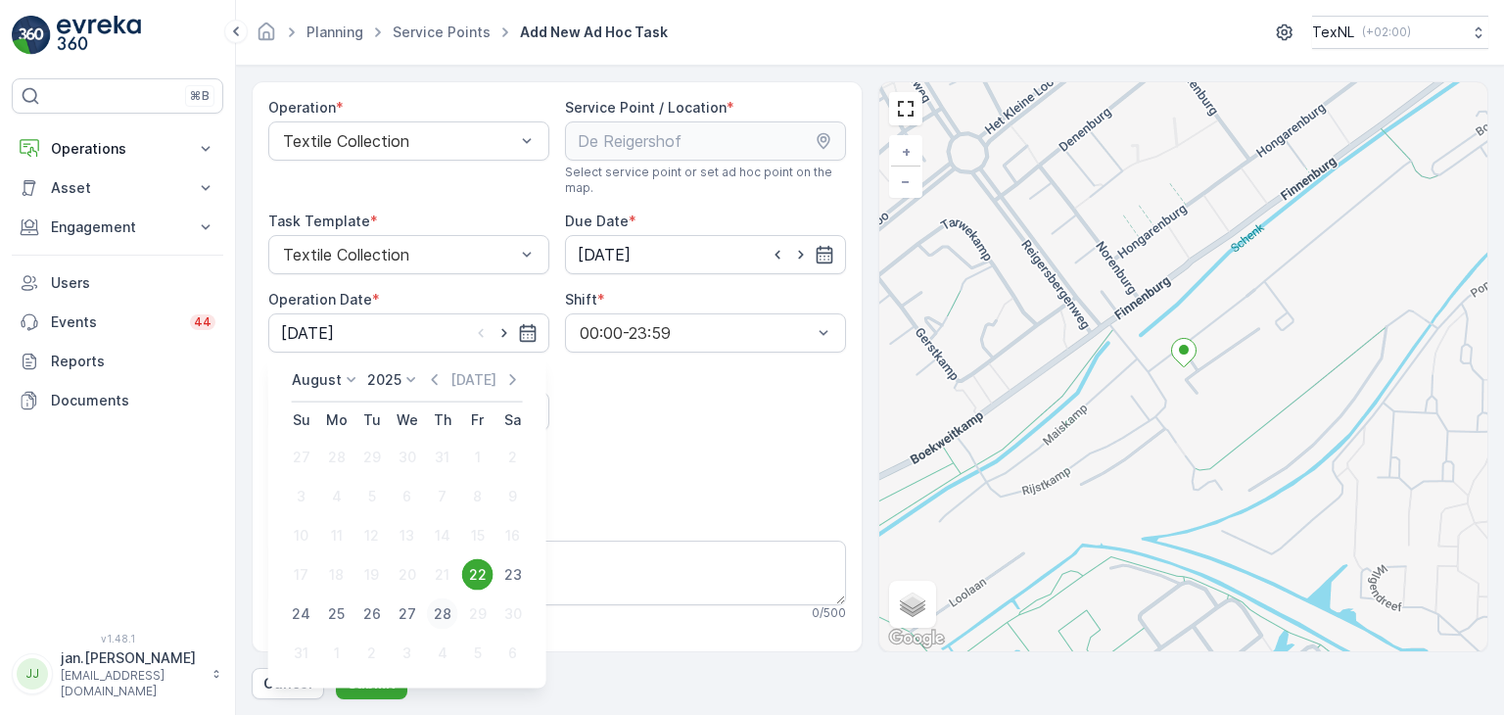
click at [444, 611] on div "28" at bounding box center [442, 613] width 31 height 31
type input "[DATE]"
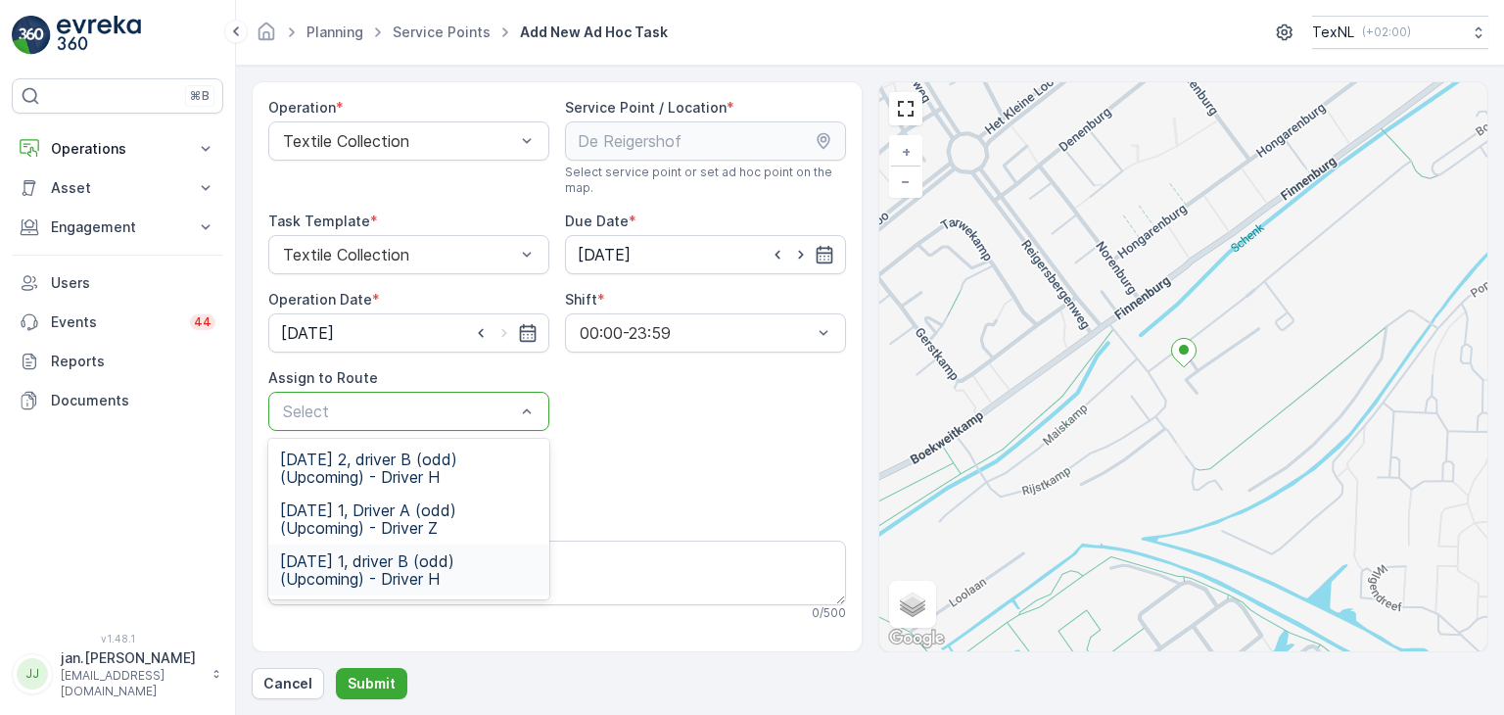
click at [399, 560] on span "[DATE] 1, driver B (odd) (Upcoming) - Driver H" at bounding box center [408, 569] width 257 height 35
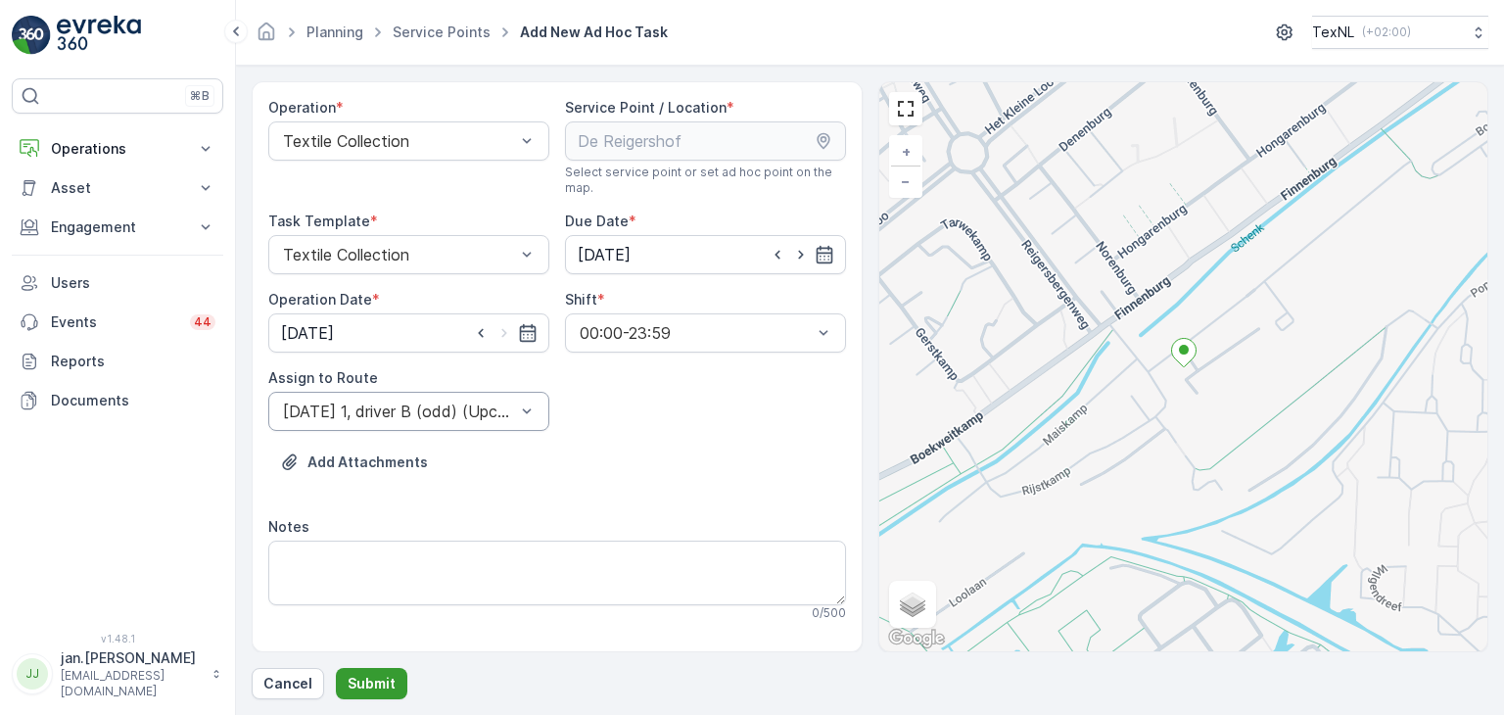
click at [376, 683] on p "Submit" at bounding box center [372, 684] width 48 height 20
